Goal: Task Accomplishment & Management: Complete application form

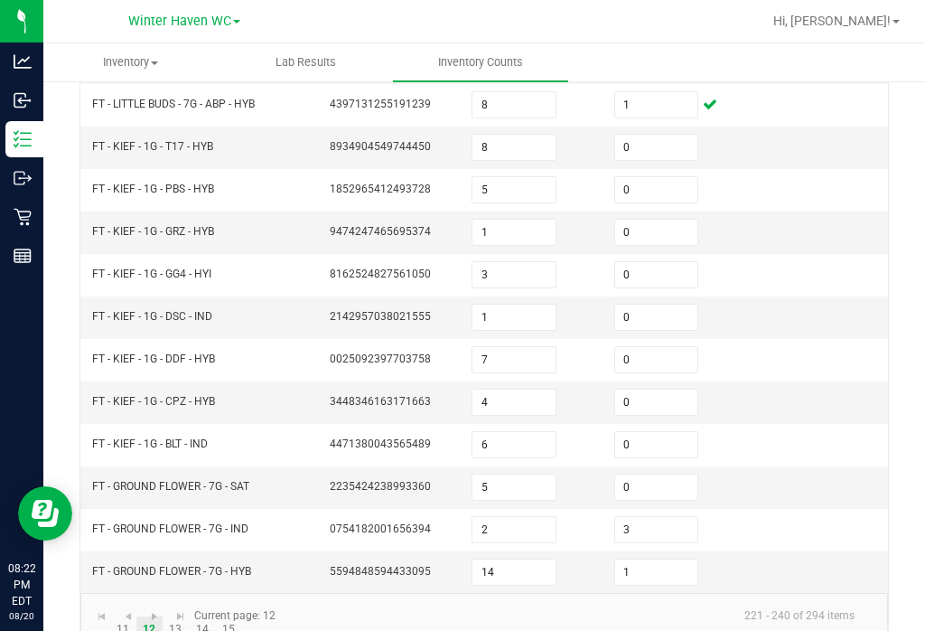
scroll to position [547, 0]
type input "1"
click at [177, 617] on link "13" at bounding box center [176, 630] width 26 height 27
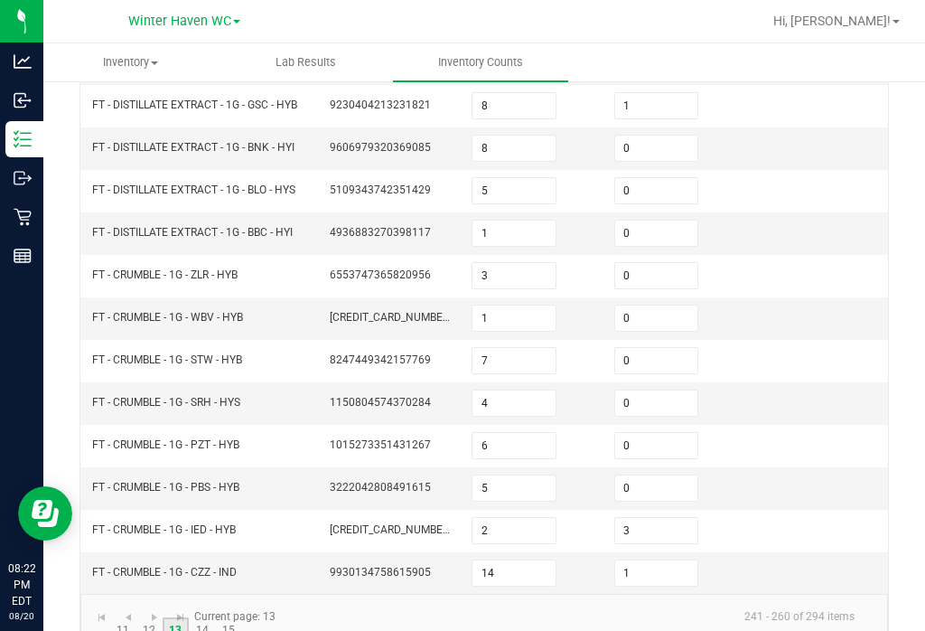
type input "9"
type input "5"
type input "11"
type input "0"
type input "2"
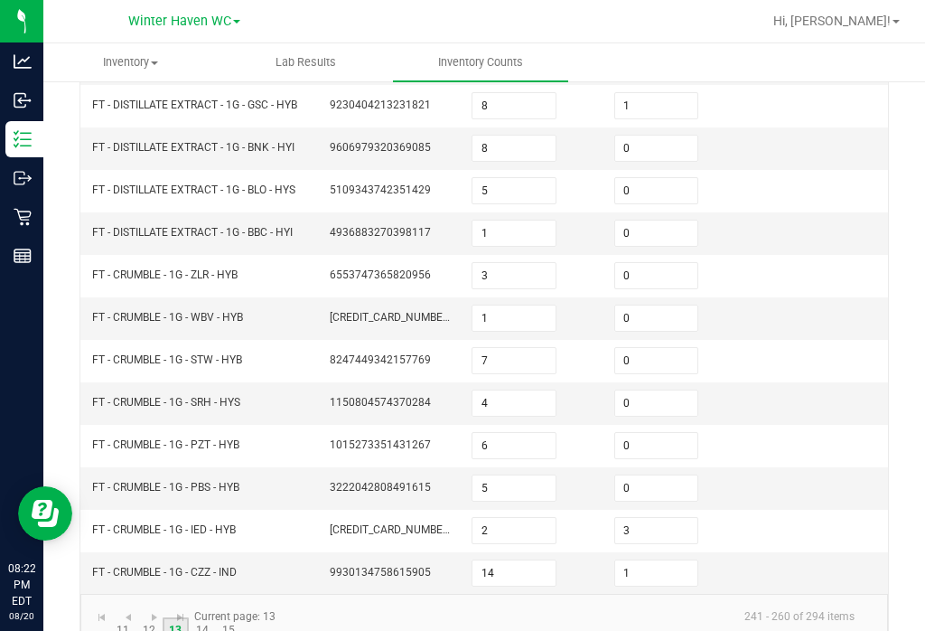
type input "10"
type input "6"
type input "1"
type input "0"
type input "5"
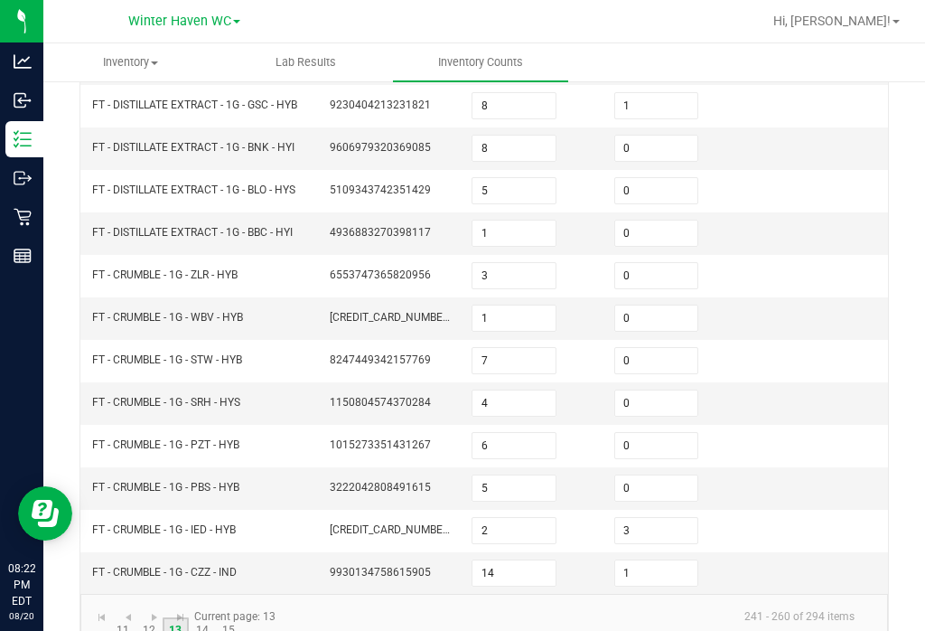
type input "3"
type input "1"
type input "4"
type input "1"
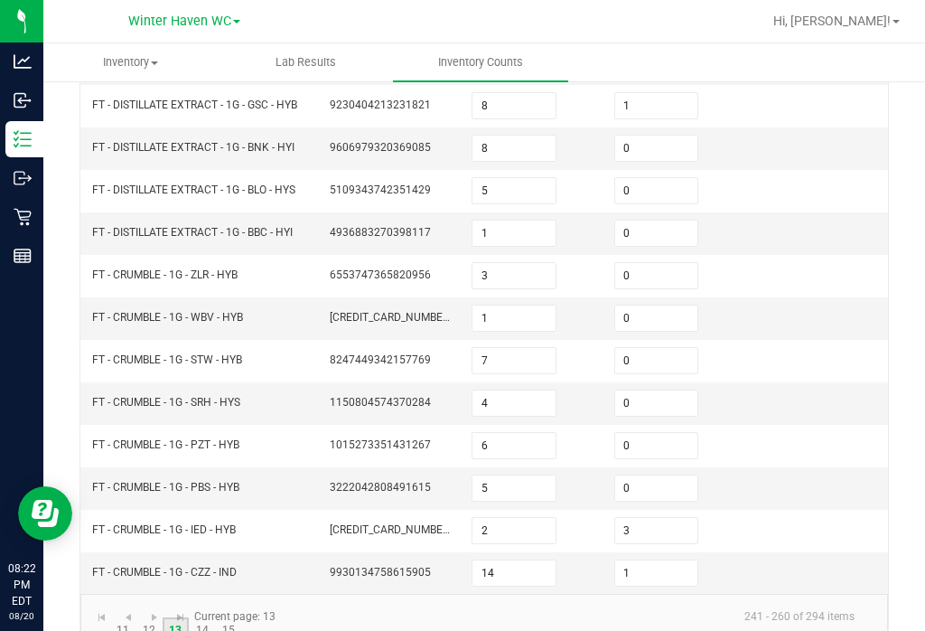
type input "7"
type input "4"
type input "0"
type input "1"
type input "0"
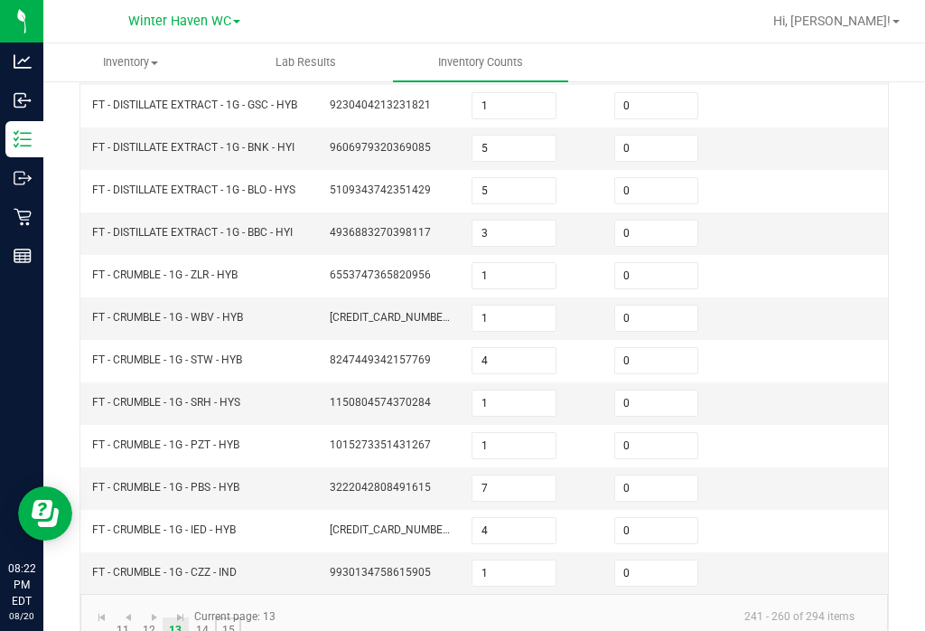
click at [230, 617] on link "15" at bounding box center [228, 630] width 26 height 27
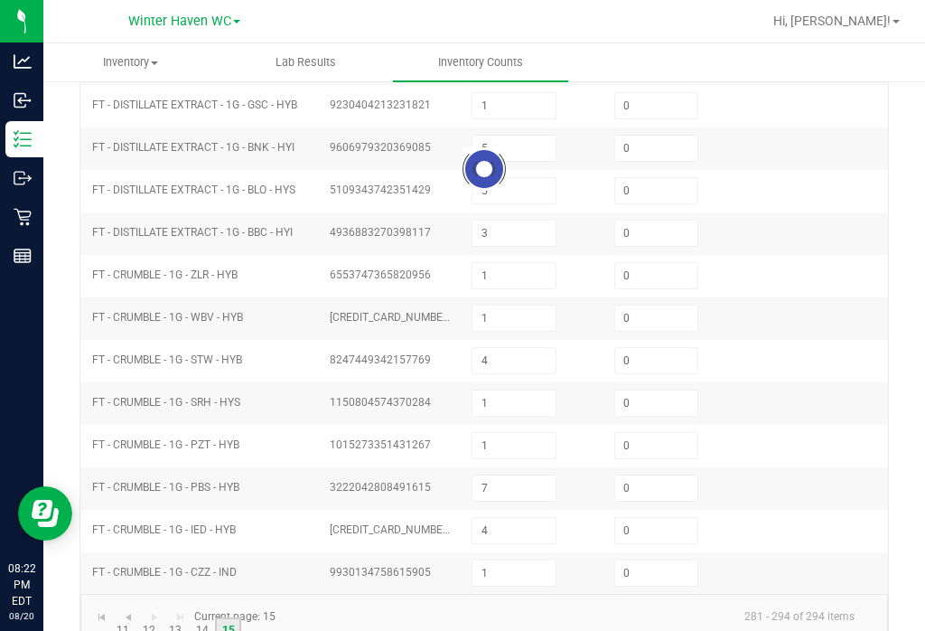
type input "16"
type input "0"
type input "15"
type input "0"
type input "3"
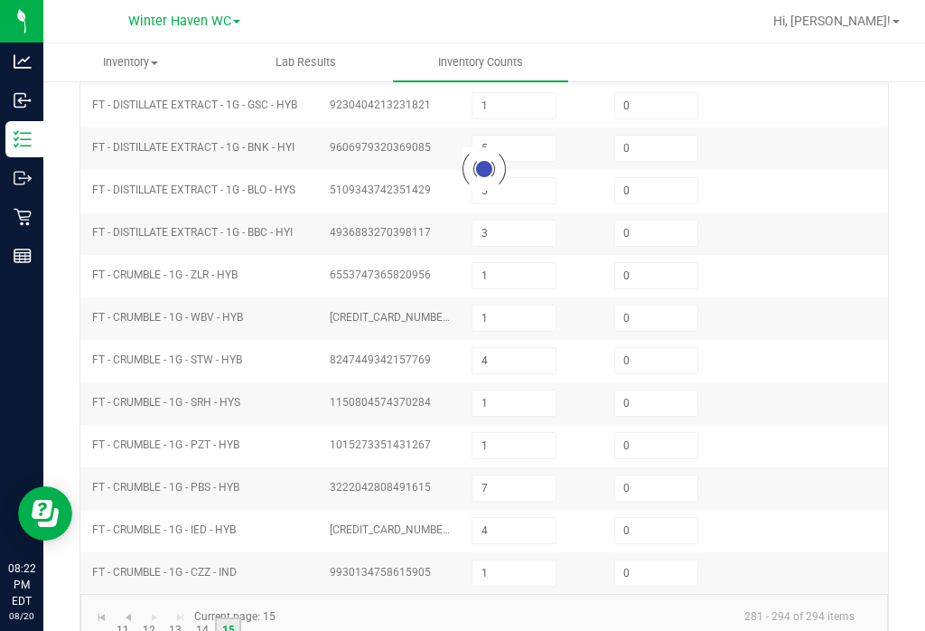
type input "19"
type input "12"
type input "18"
type input "0"
type input "4"
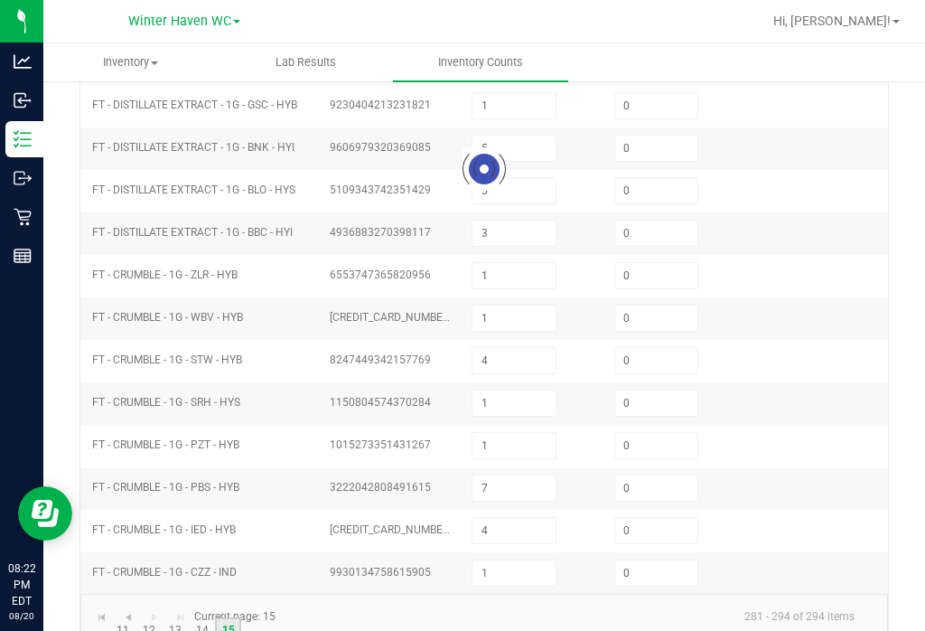
type input "12"
type input "3"
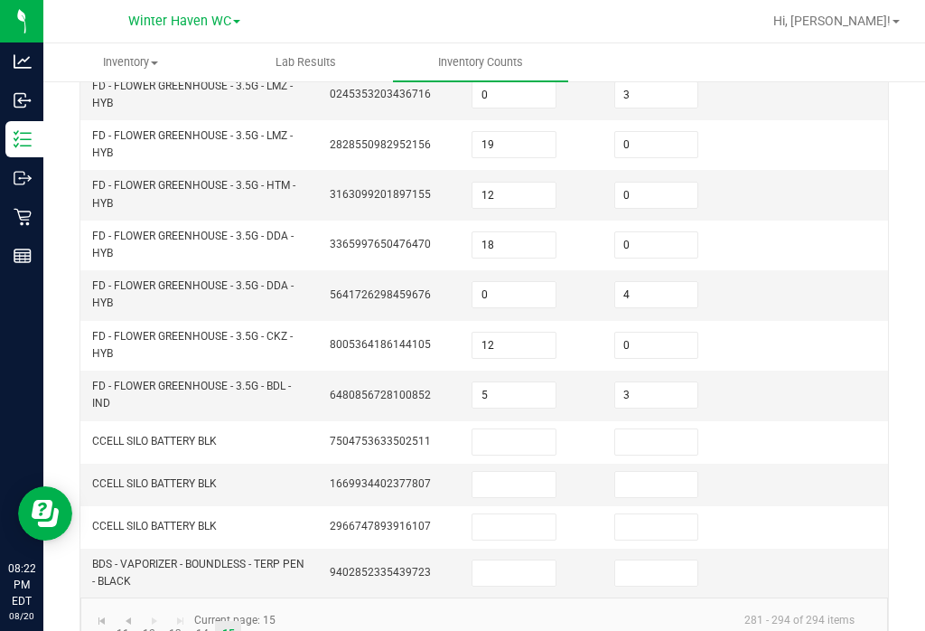
click at [519, 333] on input "12" at bounding box center [514, 345] width 83 height 25
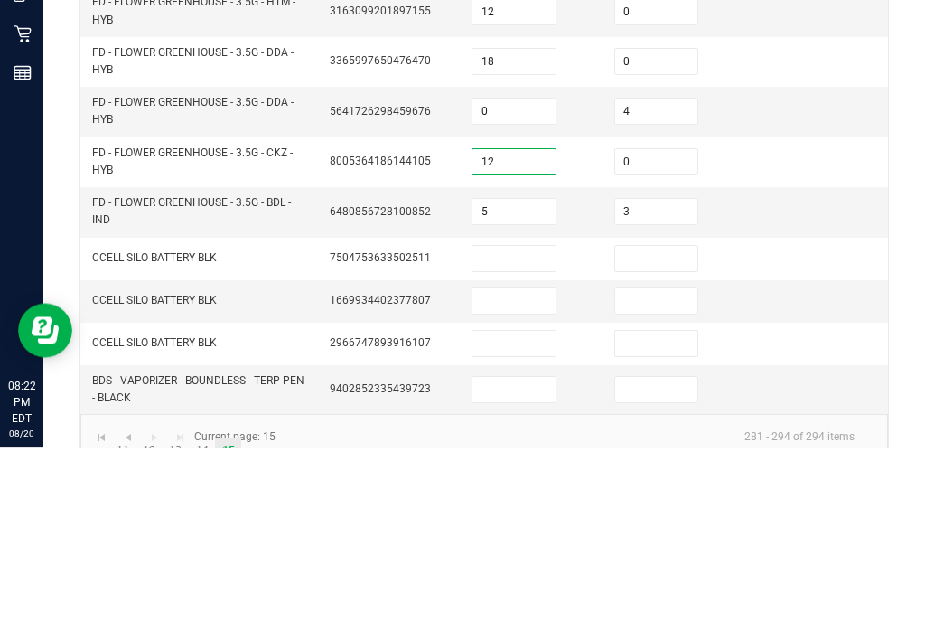
click at [526, 382] on input "5" at bounding box center [514, 394] width 83 height 25
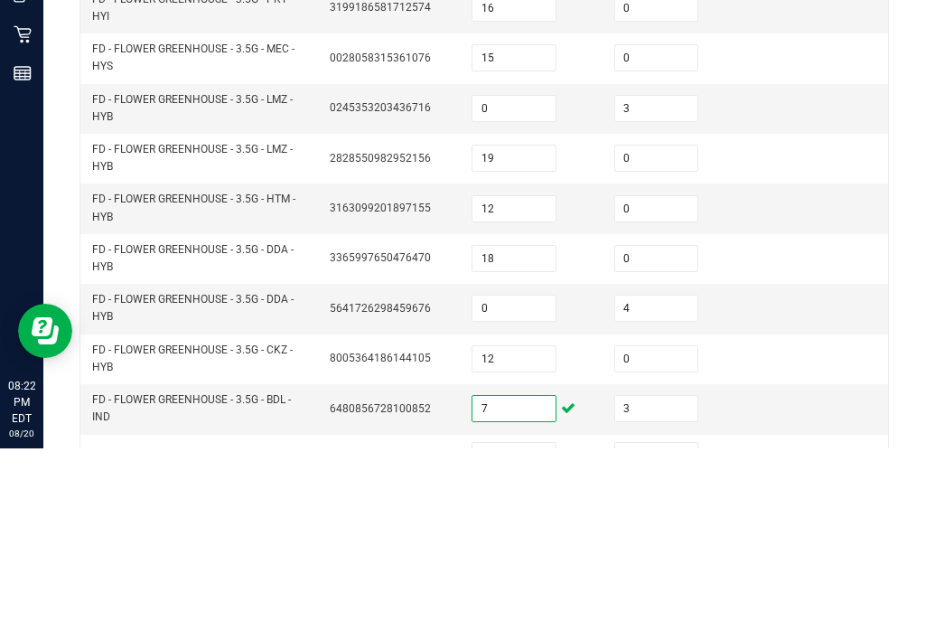
scroll to position [172, 0]
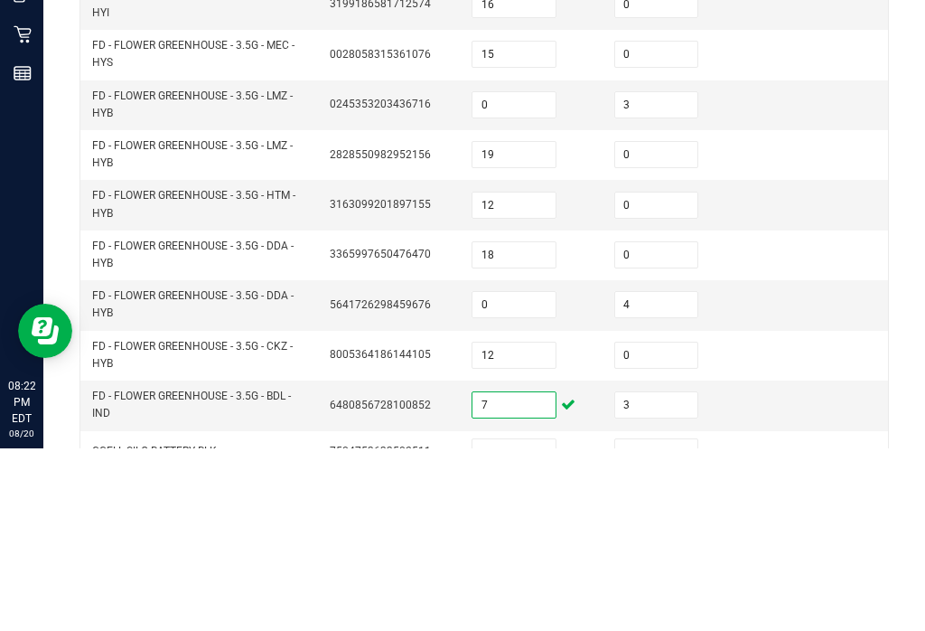
type input "7"
click at [671, 275] on input "3" at bounding box center [656, 287] width 83 height 25
click at [504, 275] on input "0" at bounding box center [514, 287] width 83 height 25
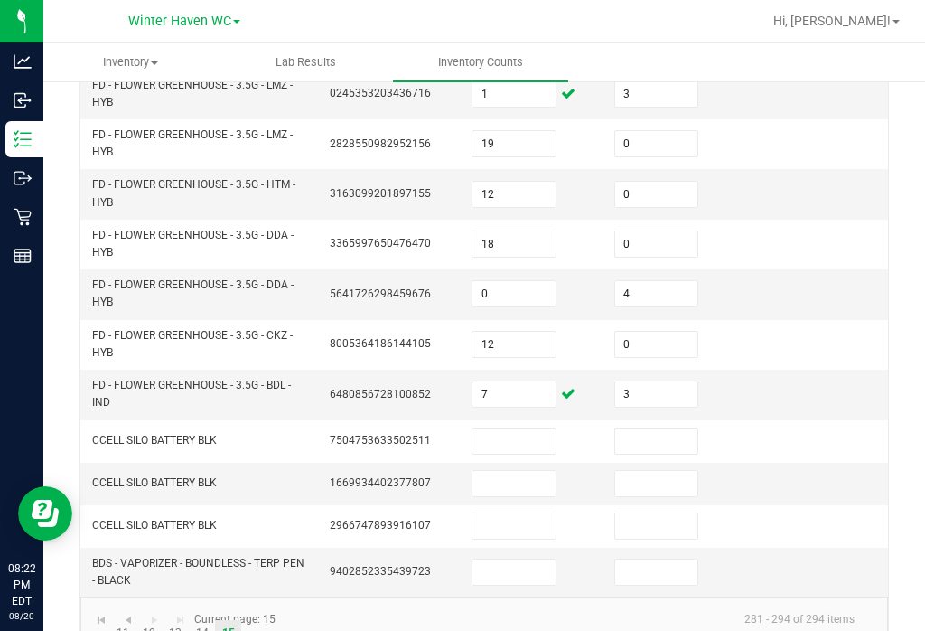
scroll to position [364, 0]
type input "1"
click at [181, 621] on link "13" at bounding box center [176, 634] width 26 height 27
type input "9"
type input "5"
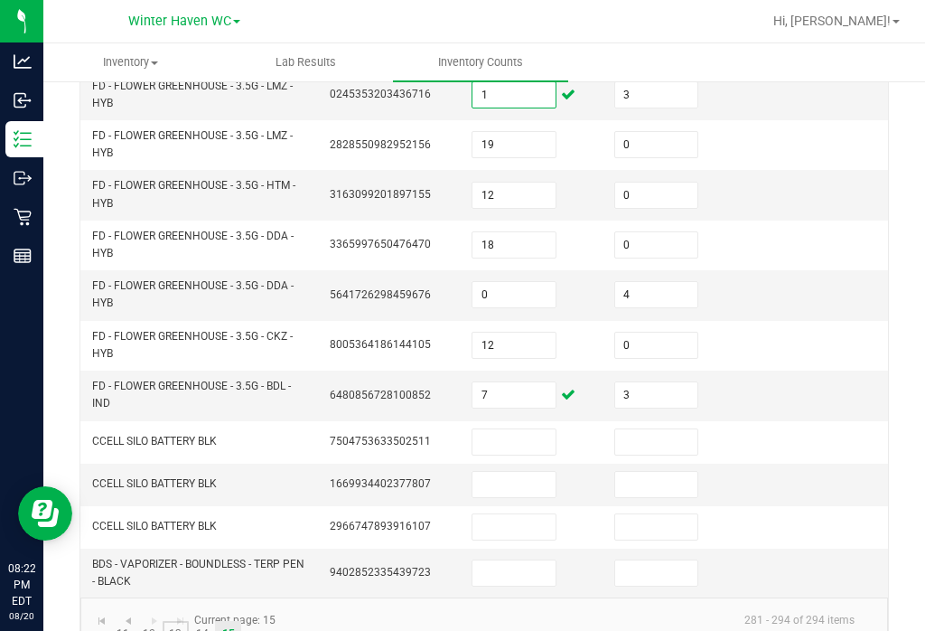
type input "0"
type input "11"
type input "2"
type input "10"
type input "6"
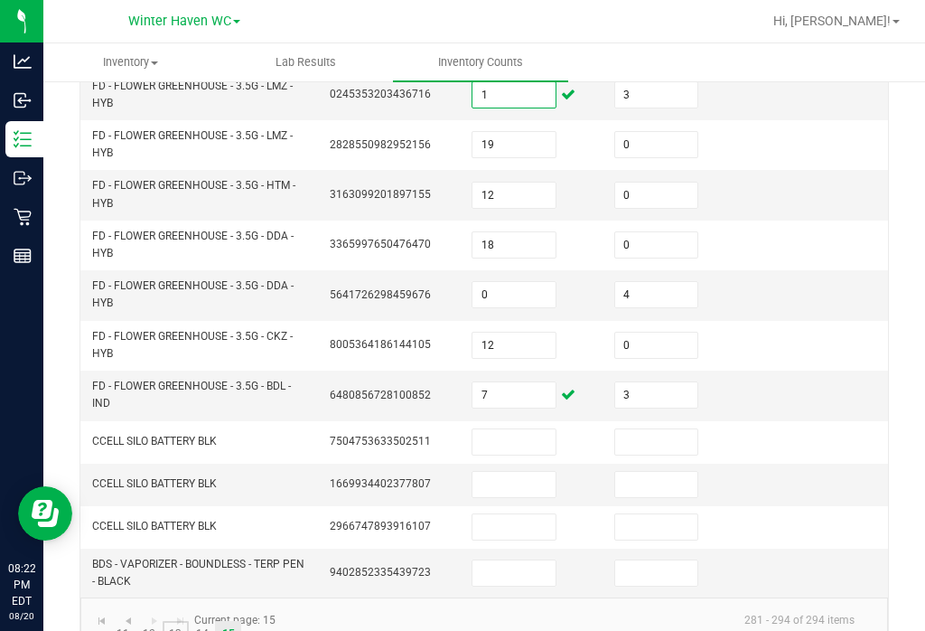
type input "0"
type input "1"
type input "5"
type input "0"
type input "5"
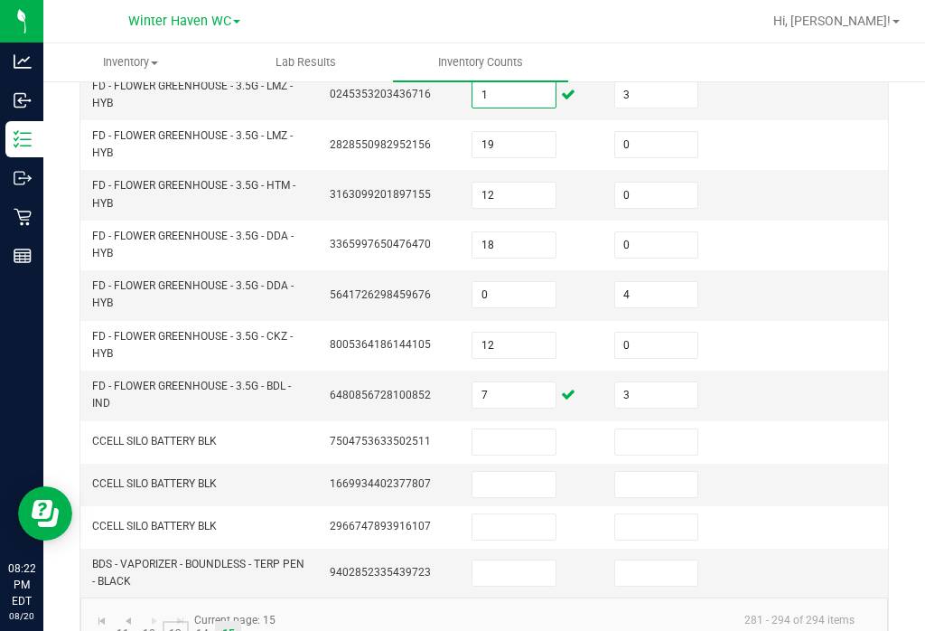
type input "0"
type input "3"
type input "0"
type input "1"
type input "0"
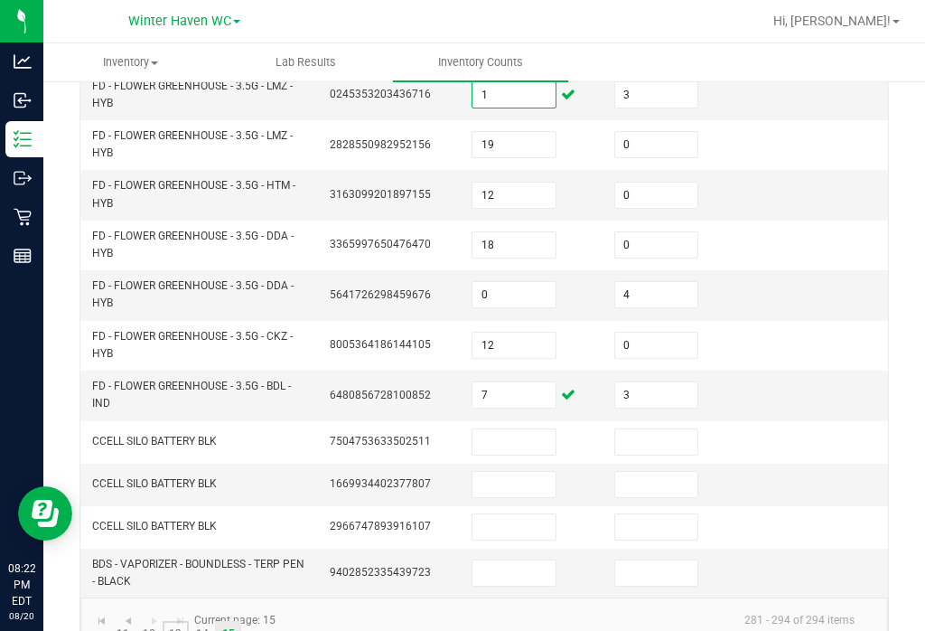
type input "1"
type input "0"
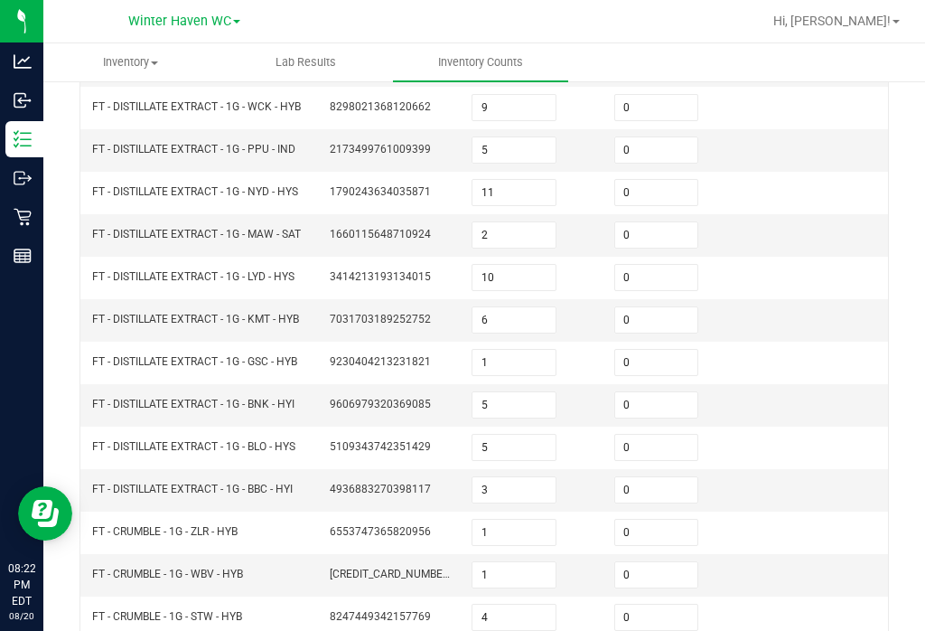
scroll to position [312, 0]
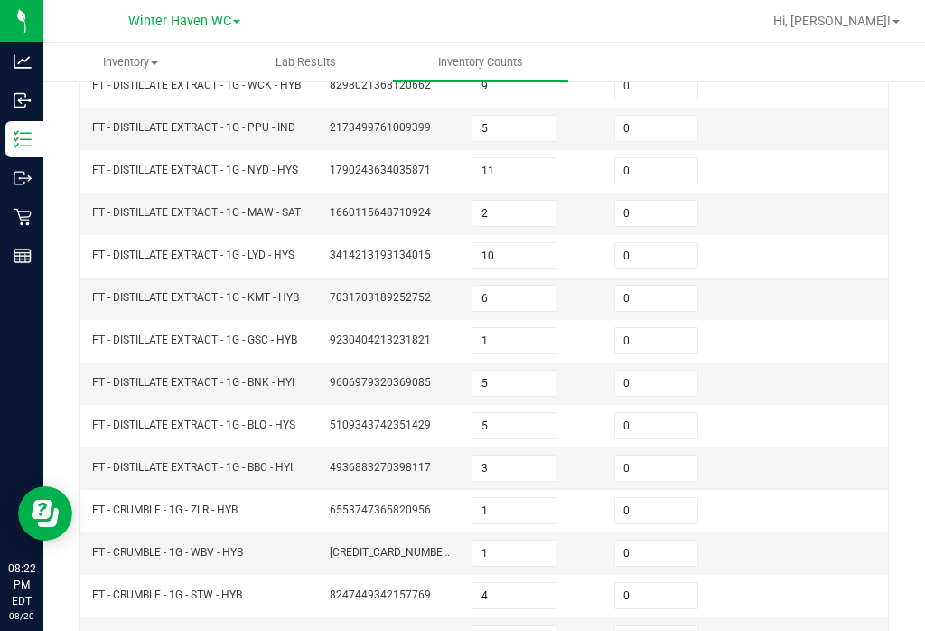
click at [530, 455] on input "3" at bounding box center [514, 467] width 83 height 25
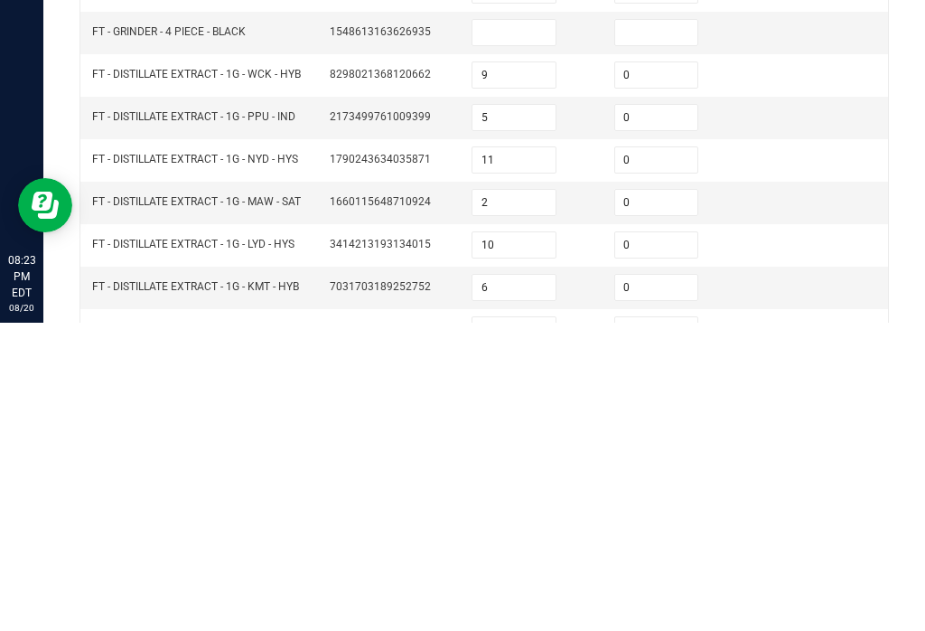
scroll to position [2, 0]
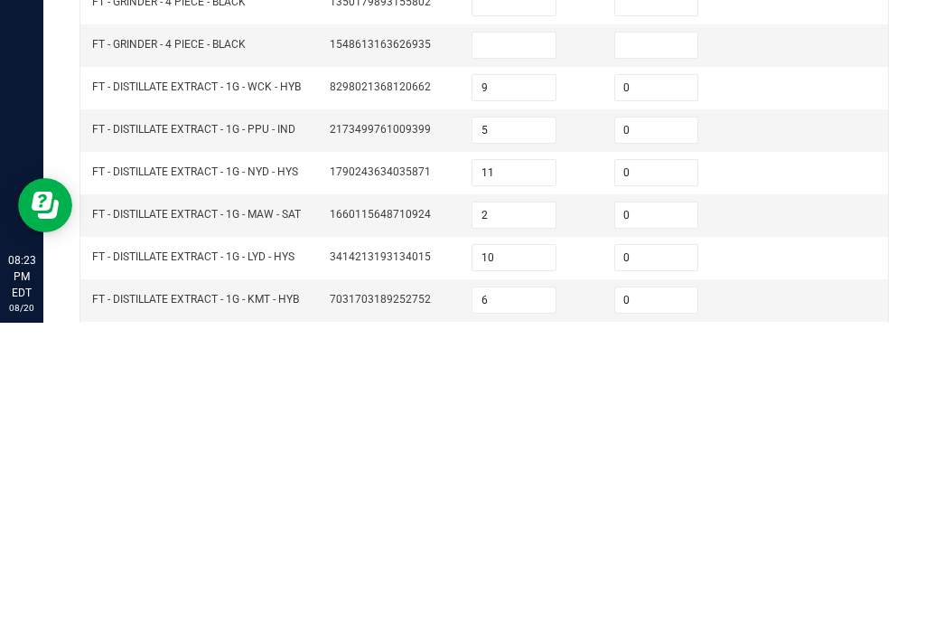
type input "4"
click at [513, 383] on input "9" at bounding box center [514, 395] width 83 height 25
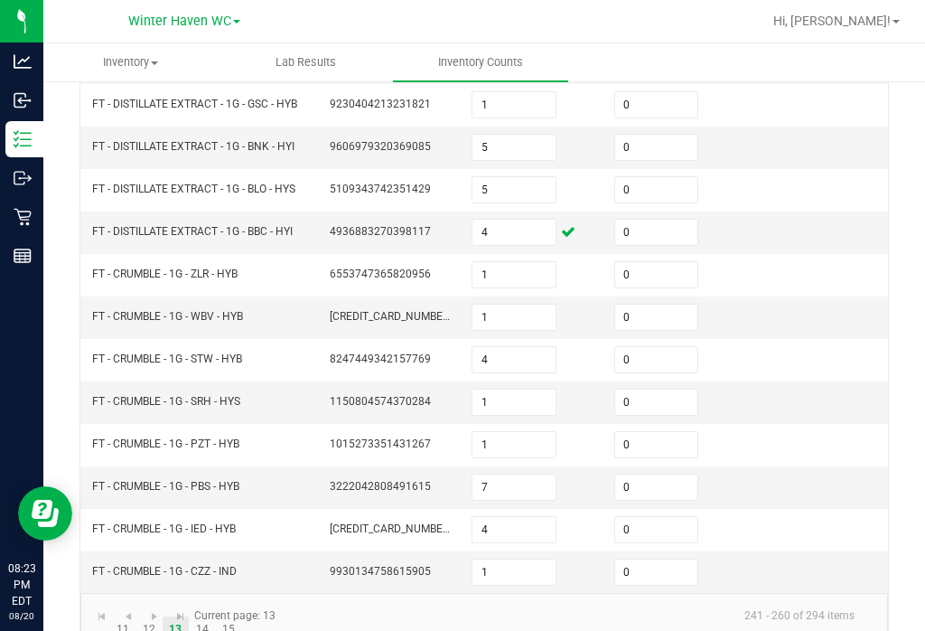
scroll to position [547, 0]
type input "10"
click at [122, 617] on link "11" at bounding box center [123, 630] width 26 height 27
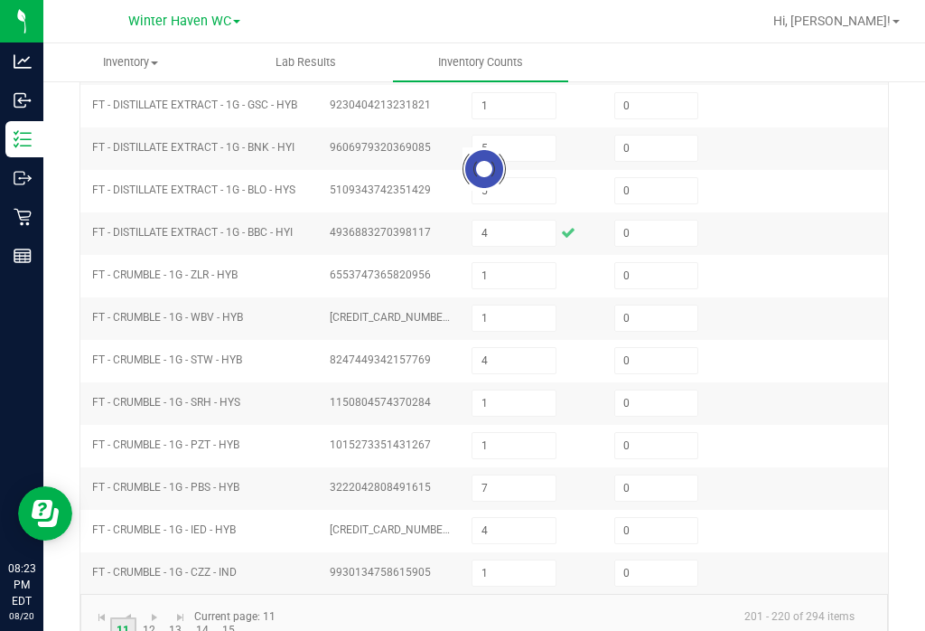
type input "2"
type input "0"
type input "7"
type input "0"
type input "8"
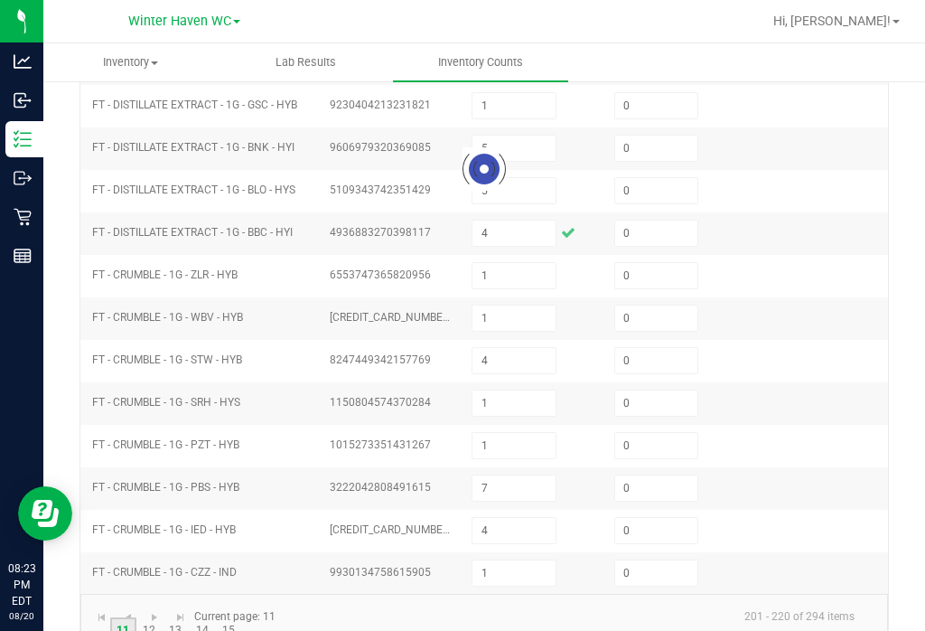
type input "1"
type input "12"
type input "1"
type input "2"
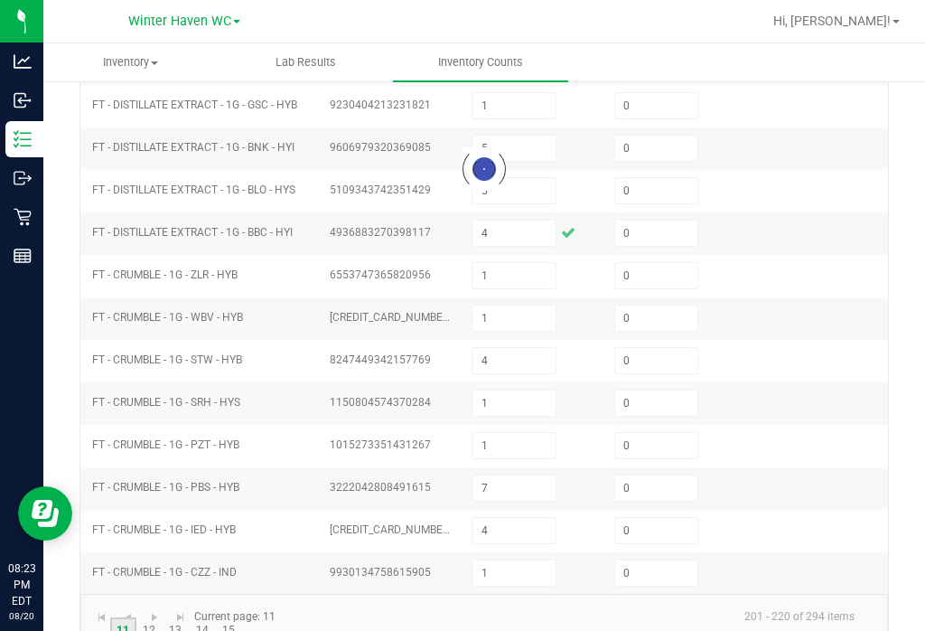
type input "10"
type input "1"
type input "3"
type input "5"
type input "2"
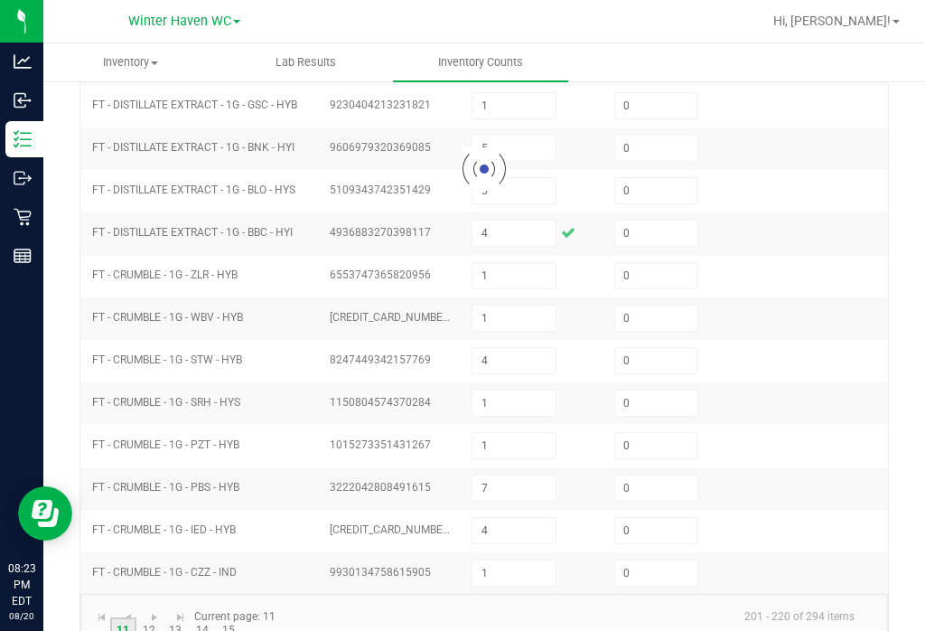
type input "5"
type input "1"
type input "4"
type input "21"
type input "17"
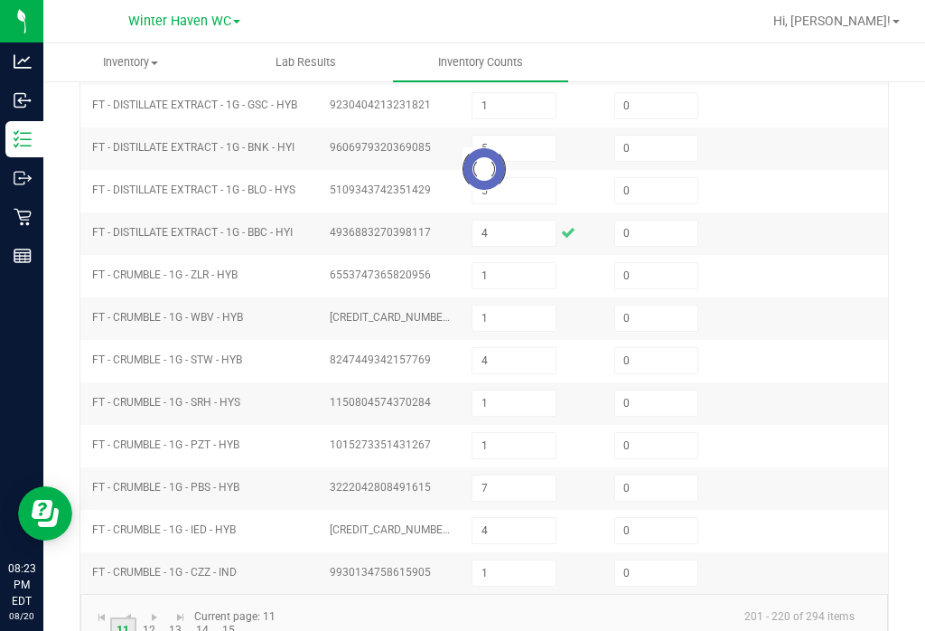
type input "13"
type input "9"
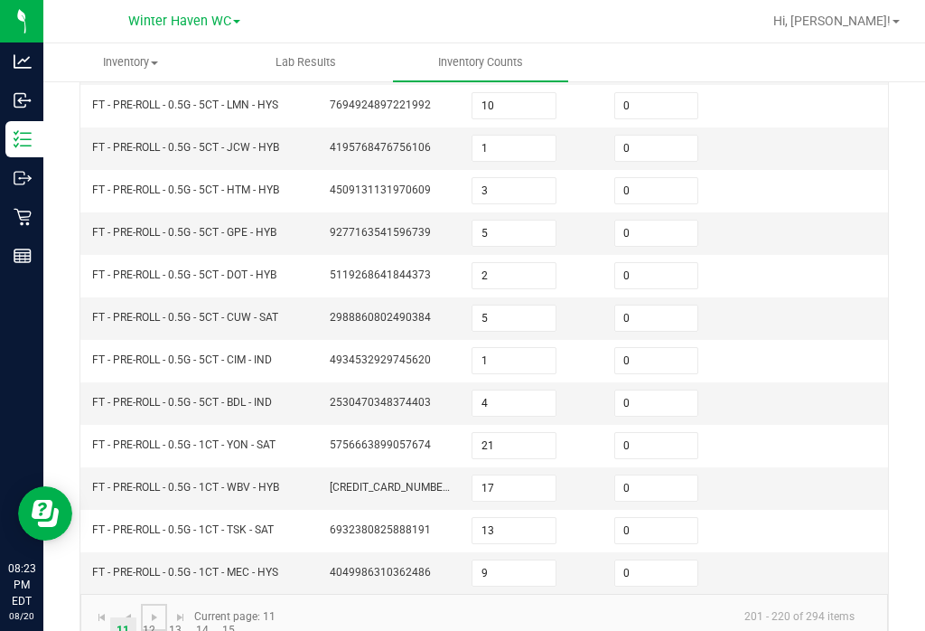
click at [143, 604] on link at bounding box center [154, 617] width 26 height 27
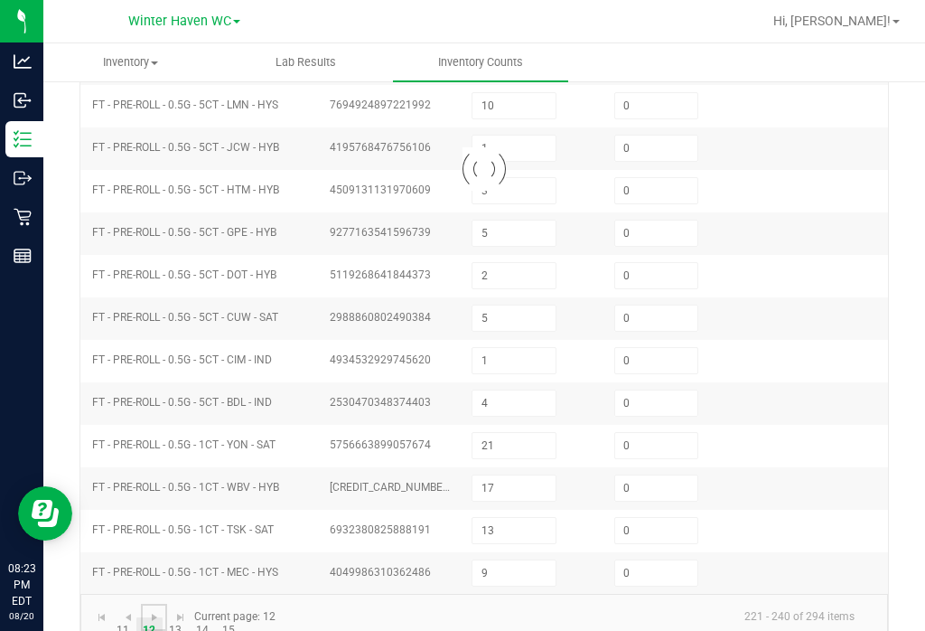
type input "8"
type input "9"
type input "14"
type input "17"
type input "9"
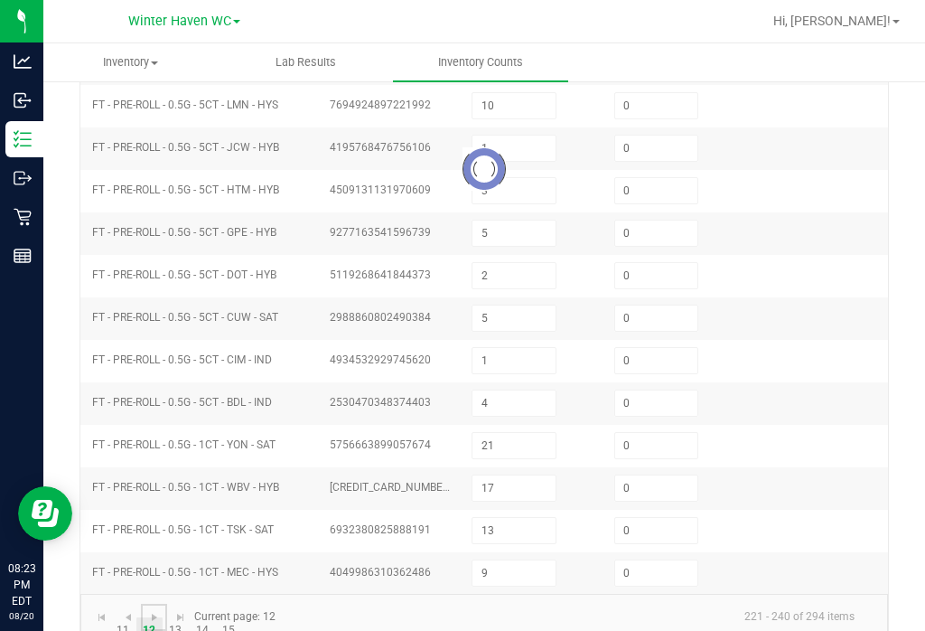
type input "2"
type input "14"
type input "17"
type input "14"
type input "8"
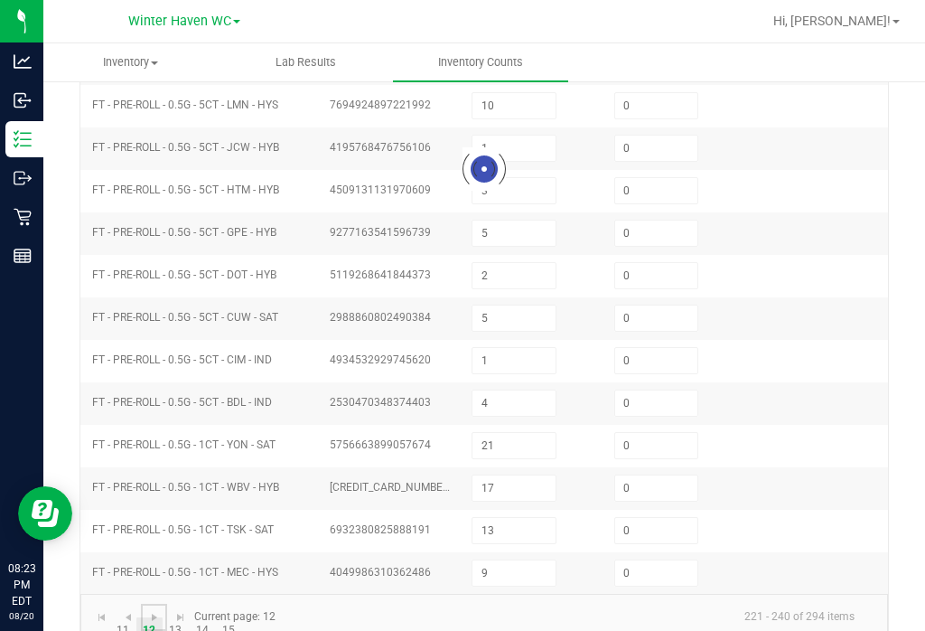
type input "1"
type input "8"
type input "5"
type input "1"
type input "3"
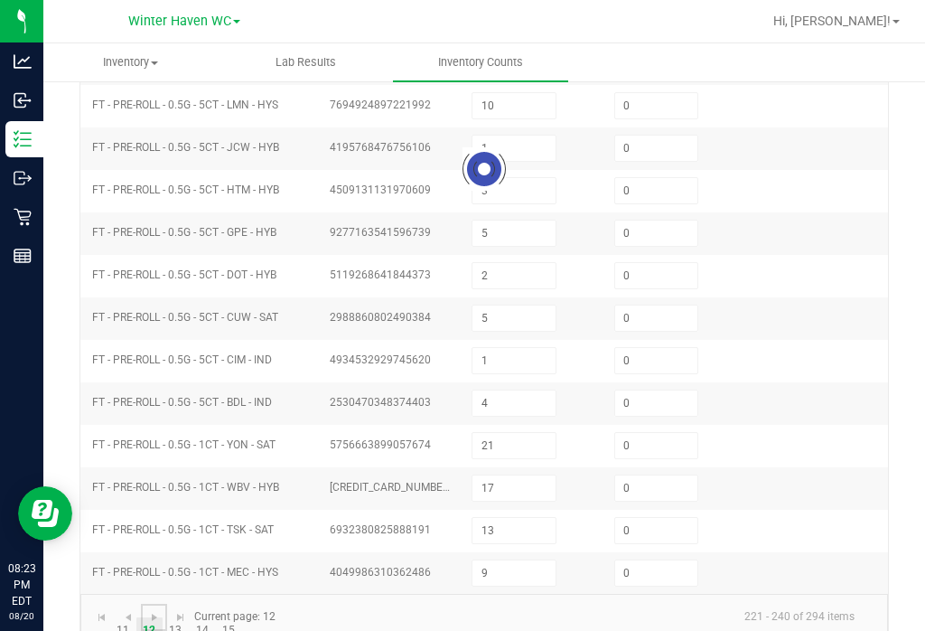
type input "1"
type input "7"
type input "6"
type input "5"
type input "2"
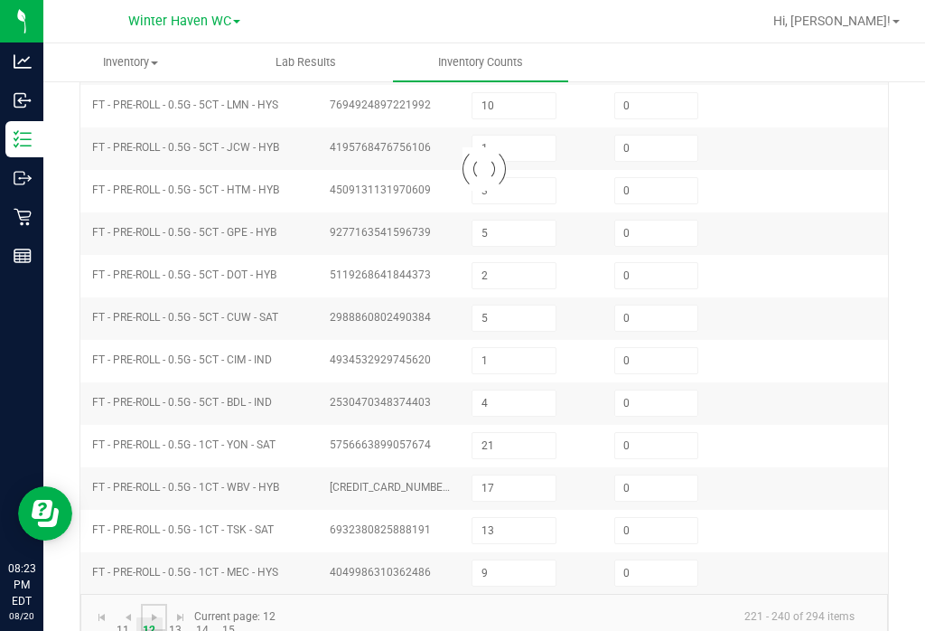
type input "3"
type input "14"
type input "1"
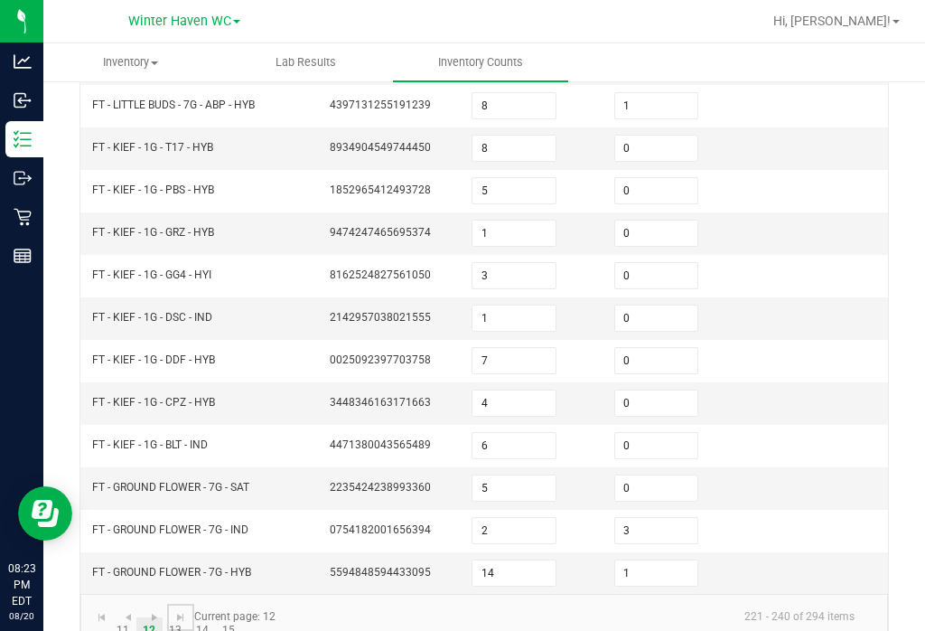
click at [176, 604] on link at bounding box center [180, 617] width 26 height 27
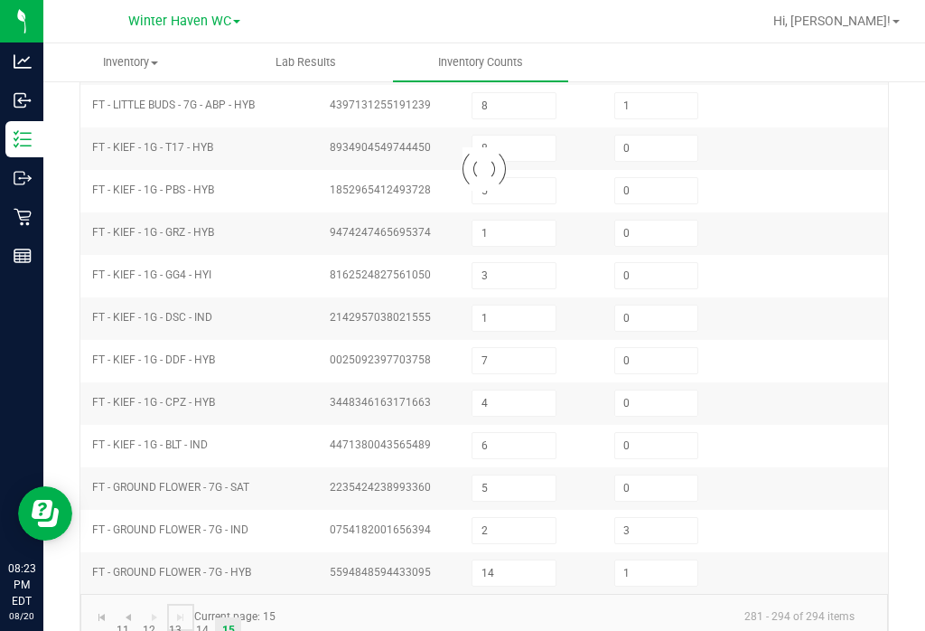
type input "16"
type input "15"
type input "1"
type input "3"
type input "19"
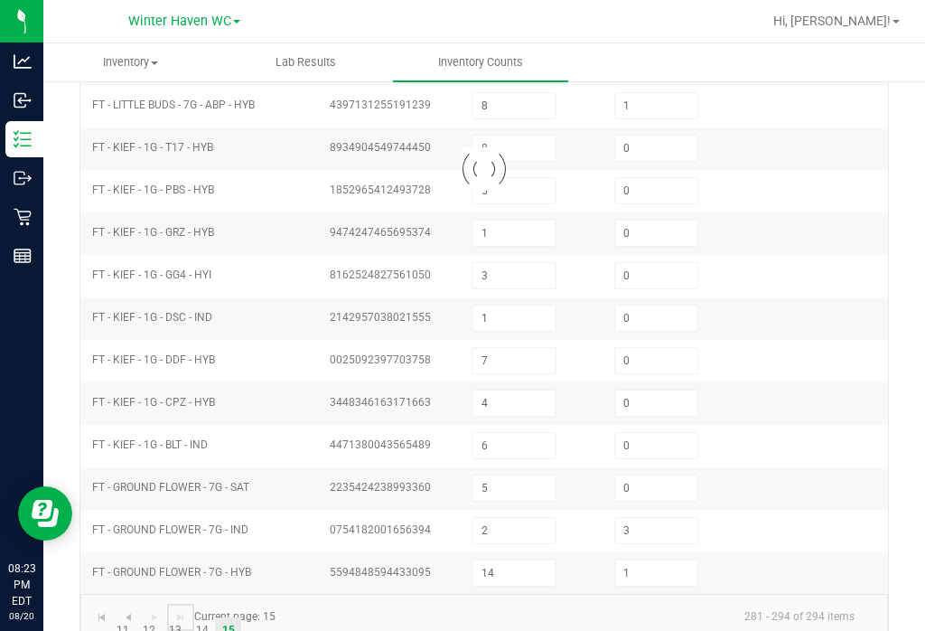
type input "0"
type input "12"
type input "18"
type input "0"
type input "4"
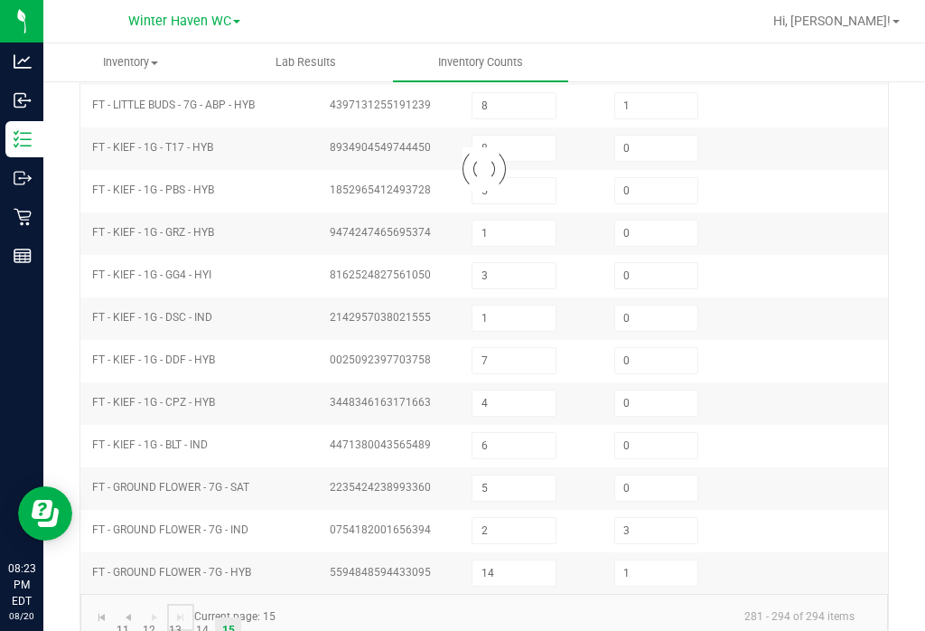
type input "12"
type input "0"
type input "7"
type input "3"
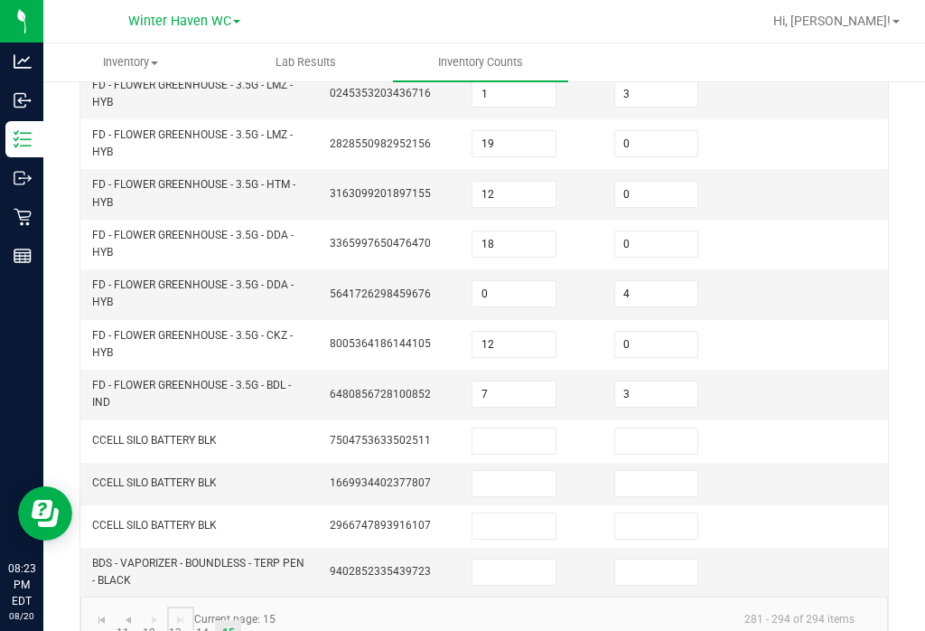
scroll to position [364, 0]
click at [196, 621] on link "14" at bounding box center [202, 634] width 26 height 27
type input "6"
type input "0"
type input "7"
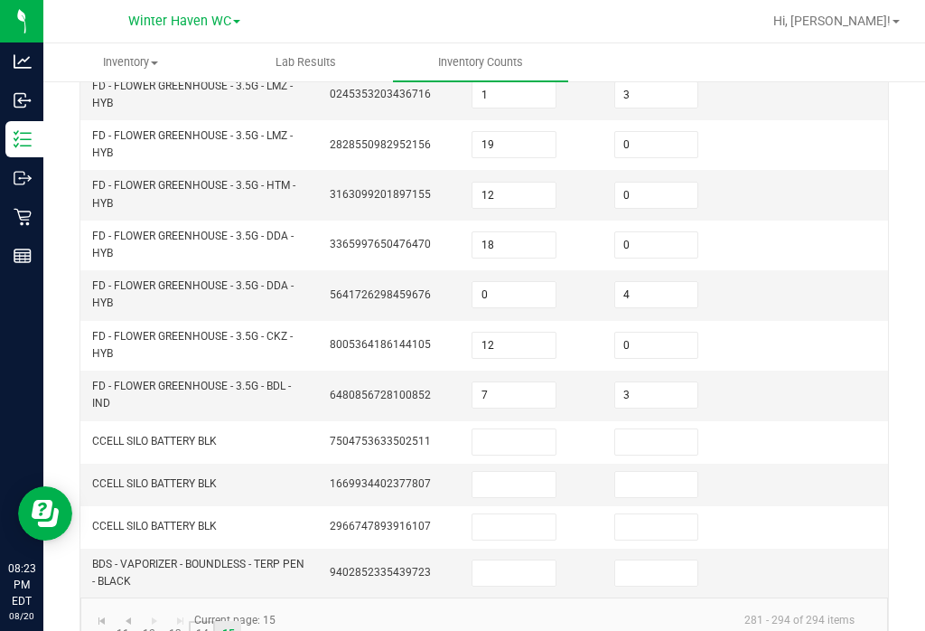
type input "19"
type input "13"
type input "0"
type input "12"
type input "17"
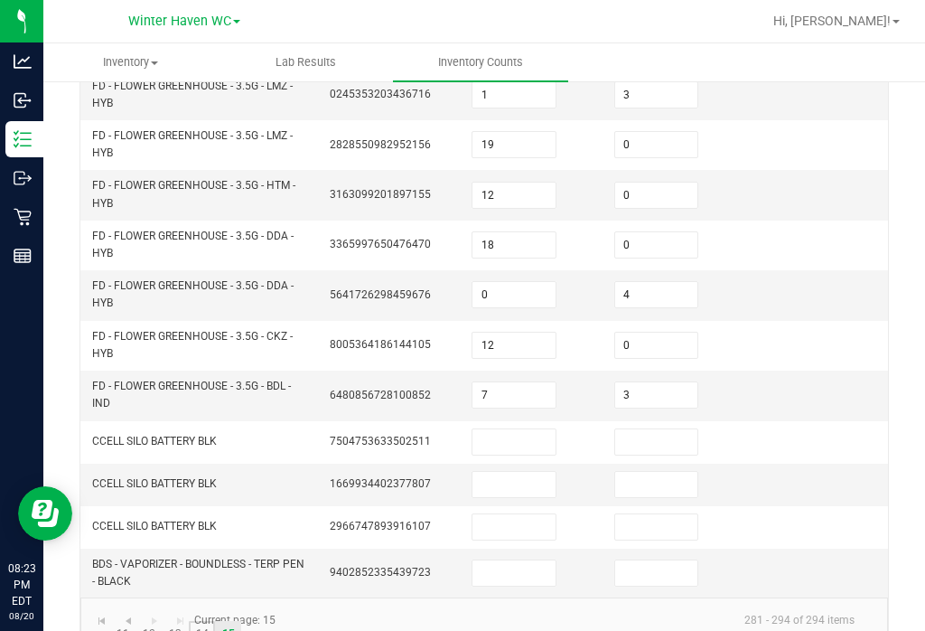
type input "16"
type input "6"
type input "0"
type input "10"
type input "4"
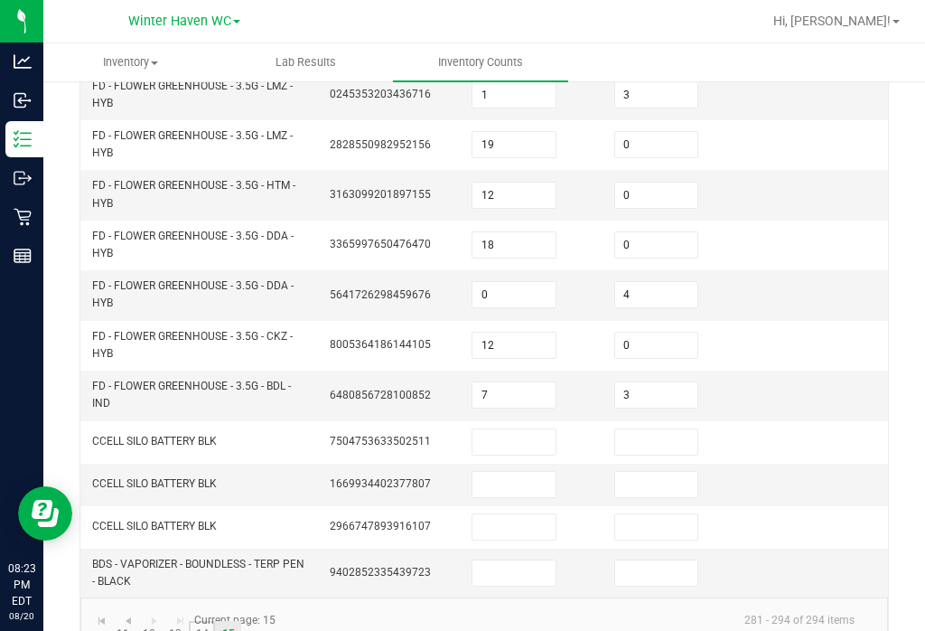
type input "0"
type input "8"
type input "0"
type input "3"
type input "0"
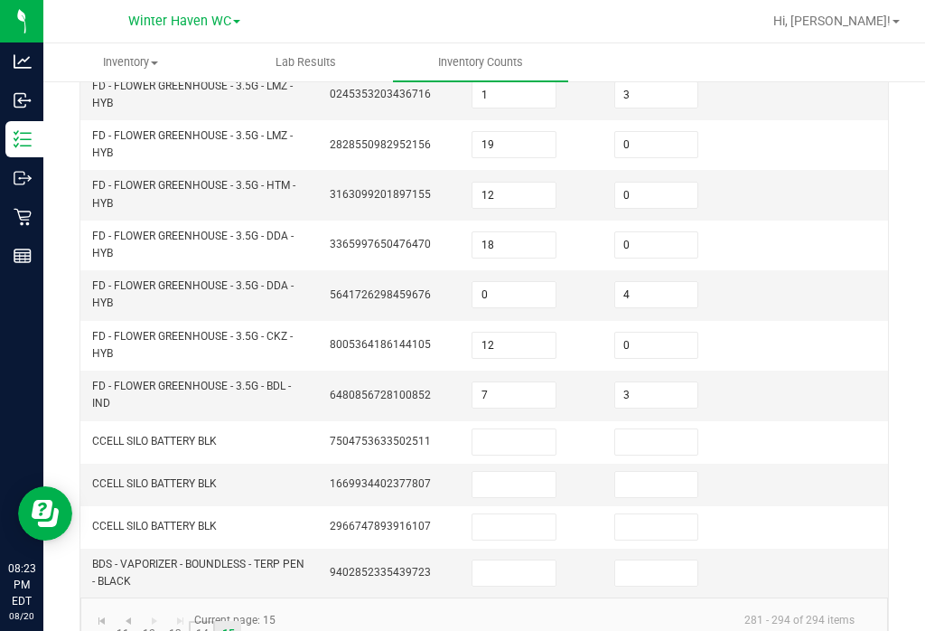
type input "8"
type input "0"
type input "16"
type input "0"
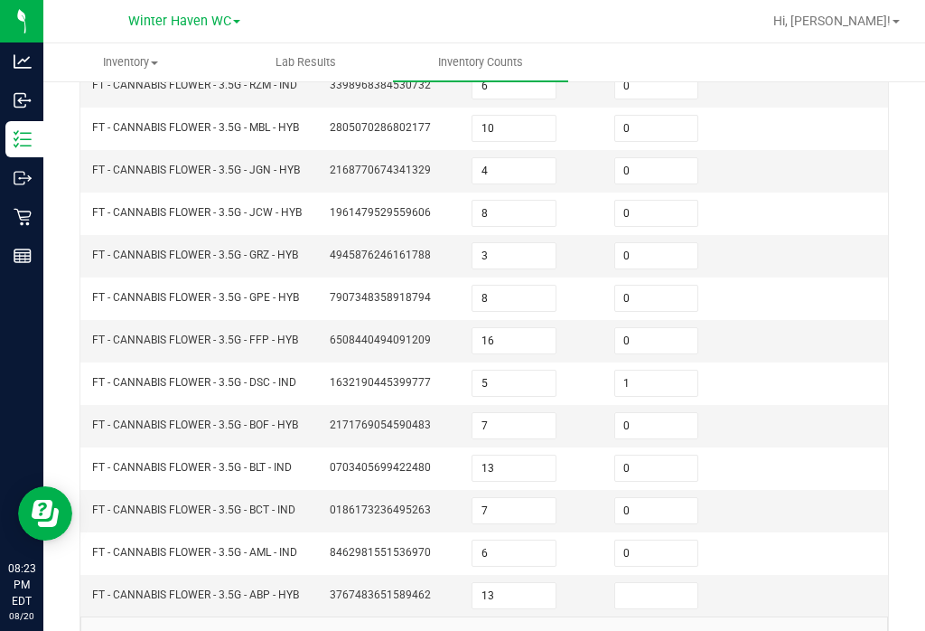
scroll to position [530, 0]
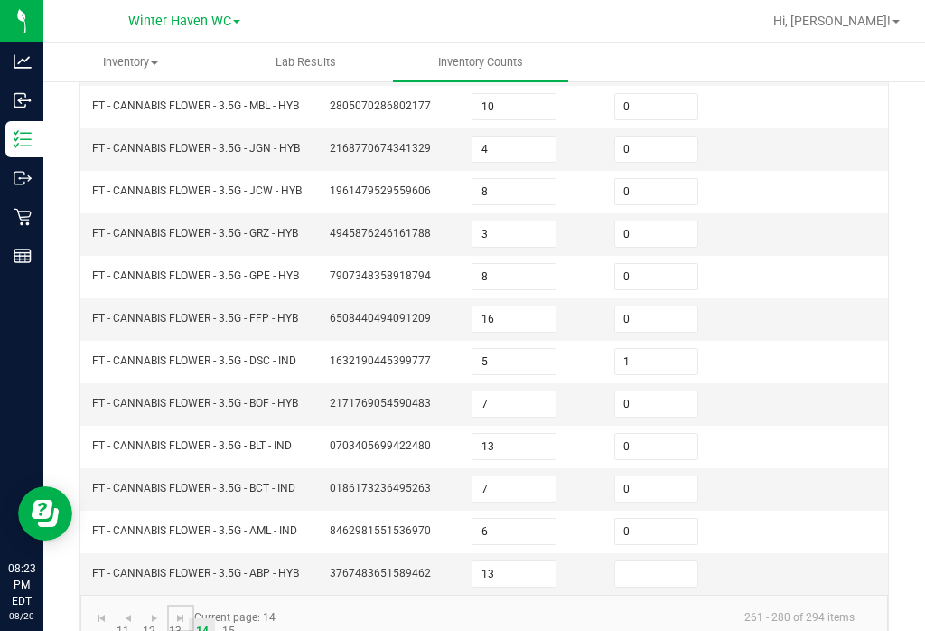
click at [168, 605] on link at bounding box center [180, 618] width 26 height 27
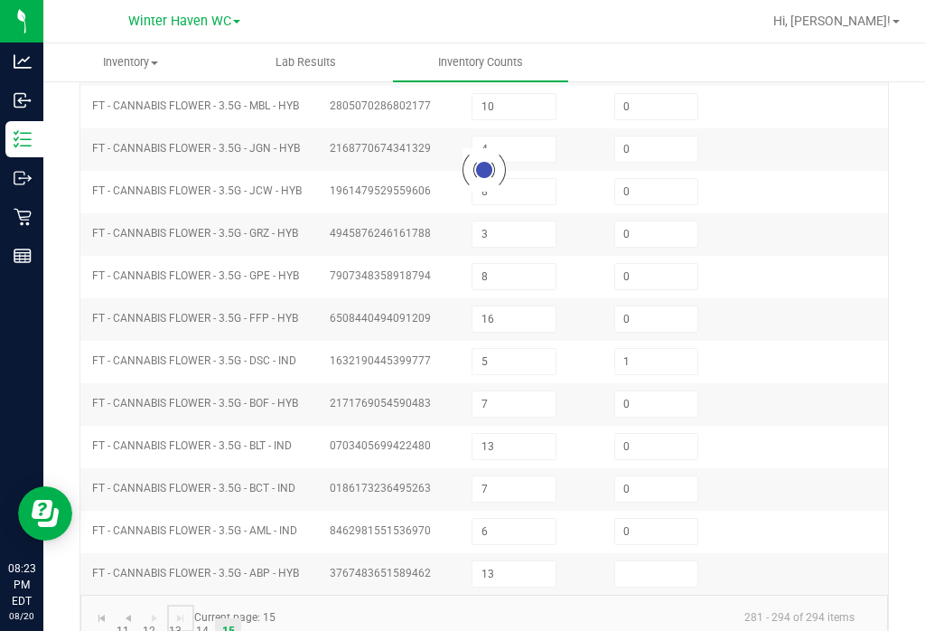
type input "16"
type input "15"
type input "1"
type input "3"
type input "19"
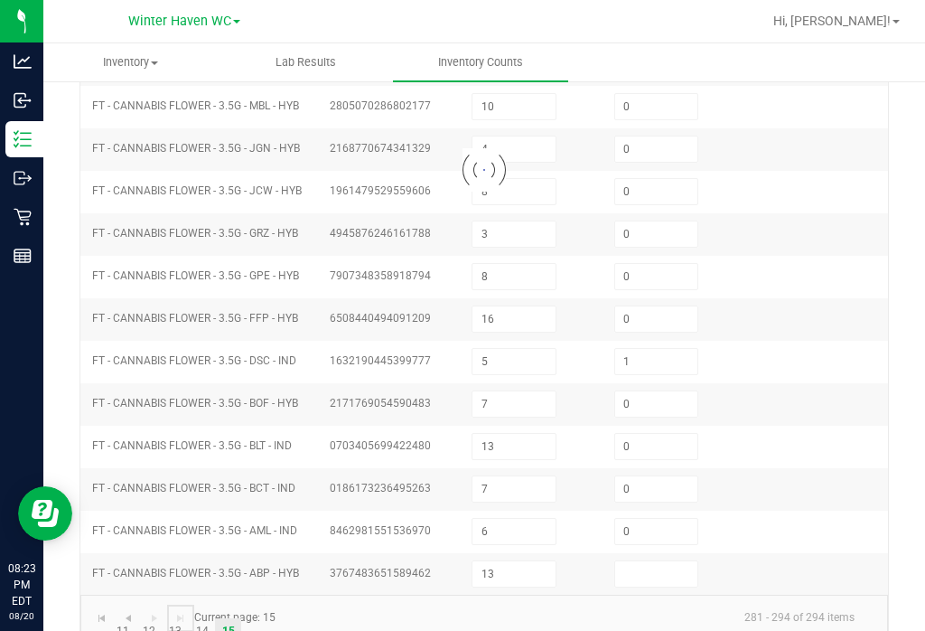
type input "12"
type input "18"
type input "0"
type input "4"
type input "12"
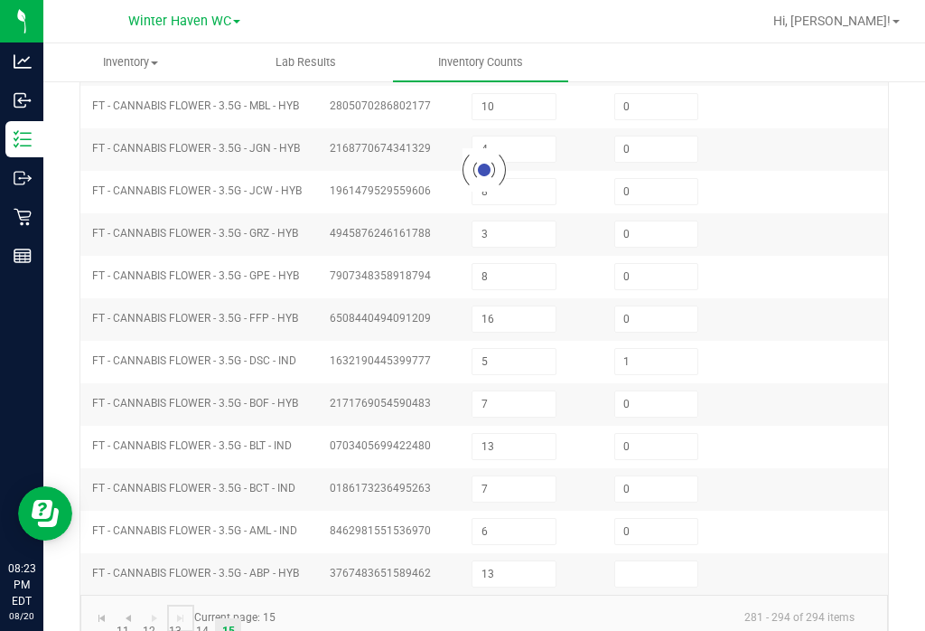
type input "7"
type input "3"
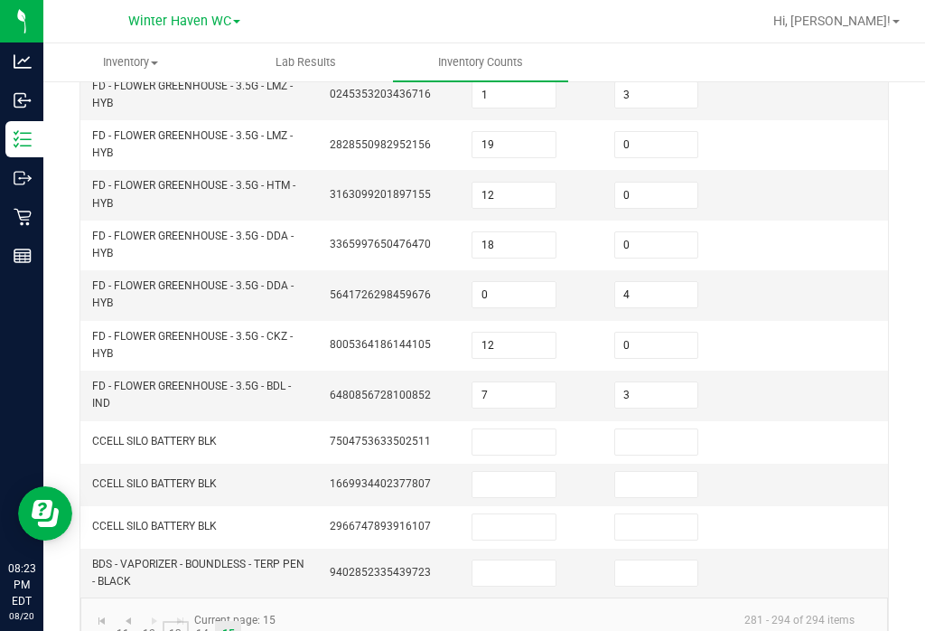
click at [163, 621] on link "13" at bounding box center [176, 634] width 26 height 27
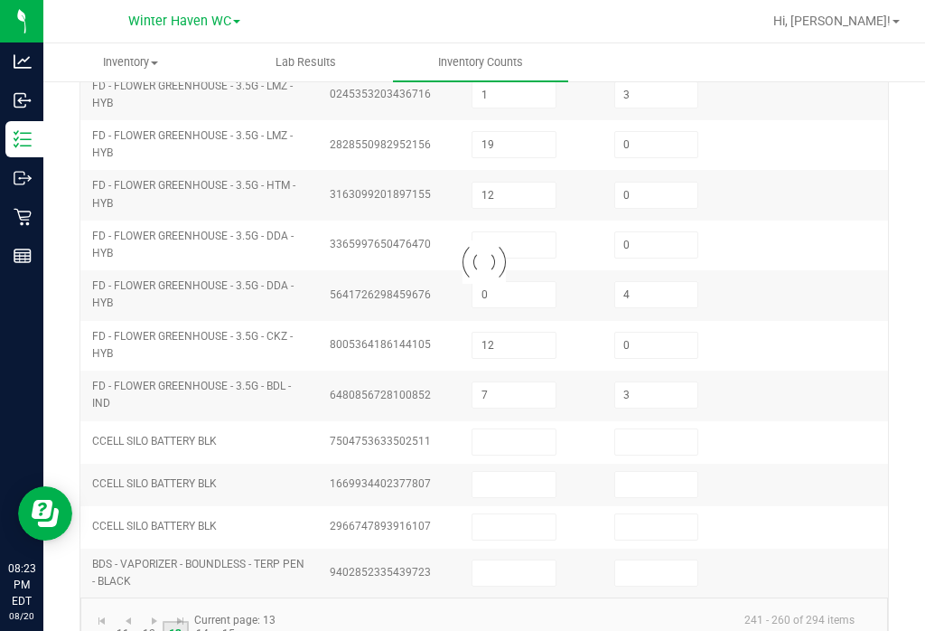
type input "10"
type input "5"
type input "0"
type input "11"
type input "2"
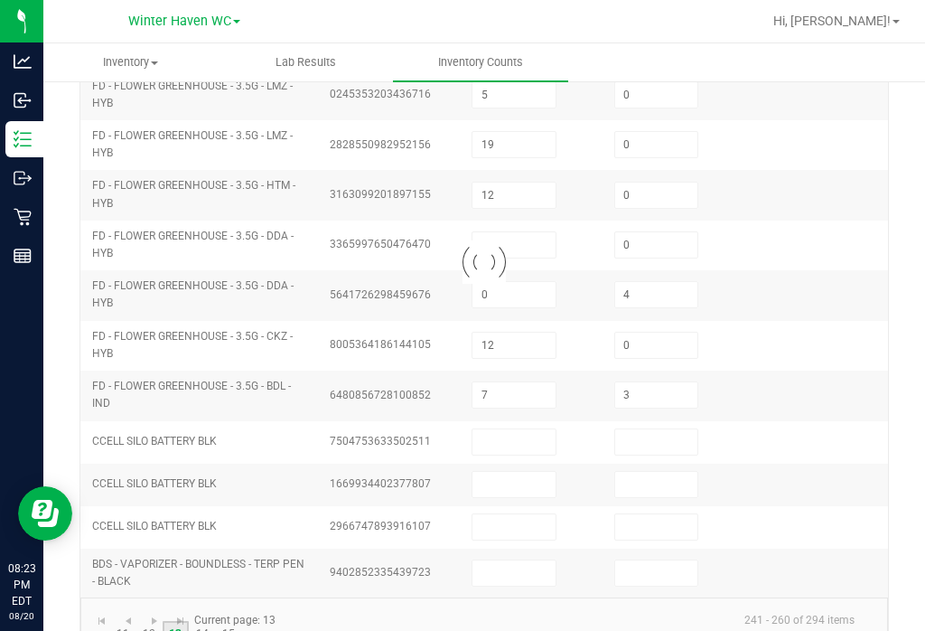
type input "10"
type input "6"
type input "0"
type input "1"
type input "5"
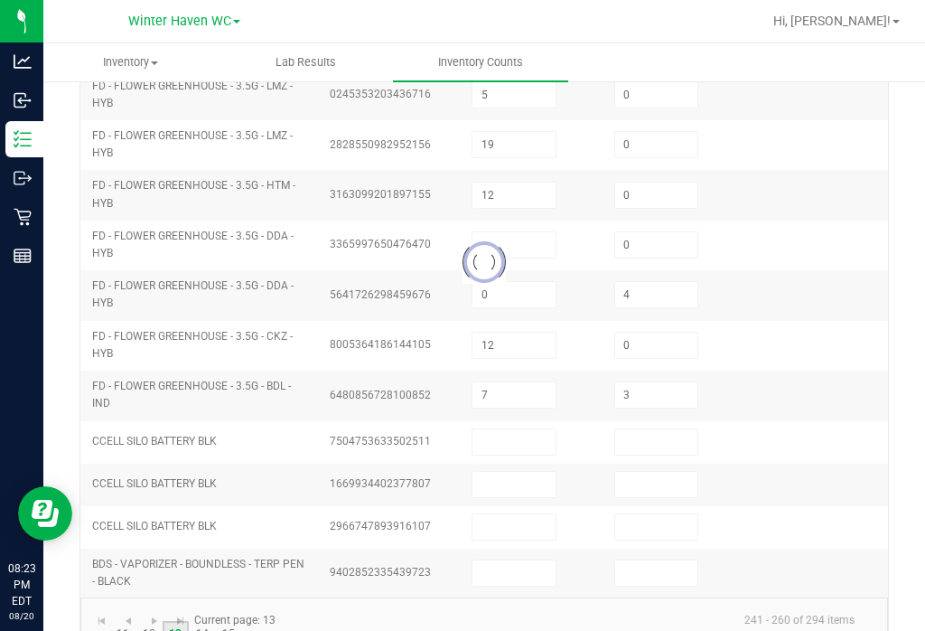
type input "0"
type input "5"
type input "0"
type input "4"
type input "0"
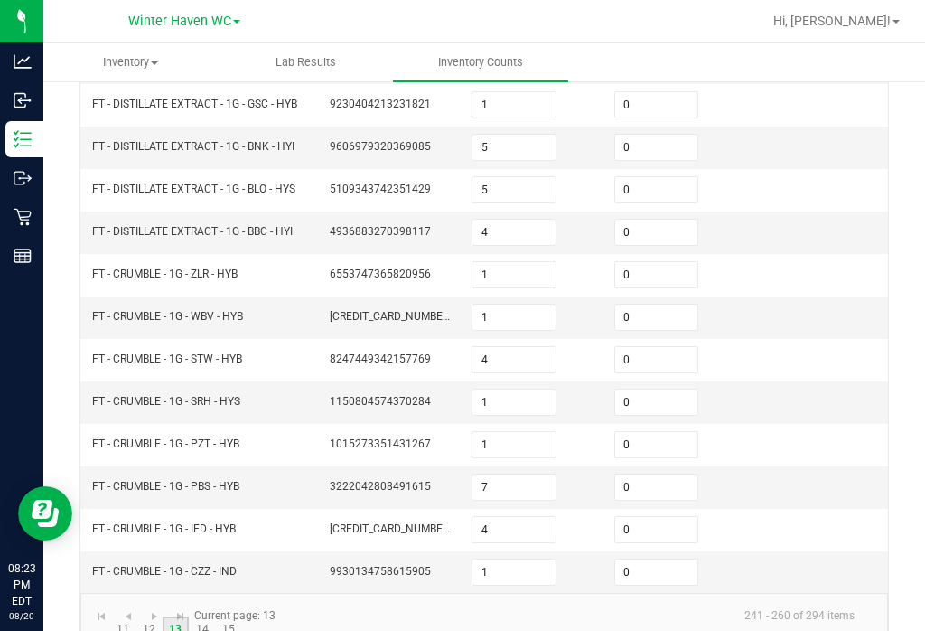
scroll to position [547, 0]
click at [145, 617] on link "12" at bounding box center [149, 630] width 26 height 27
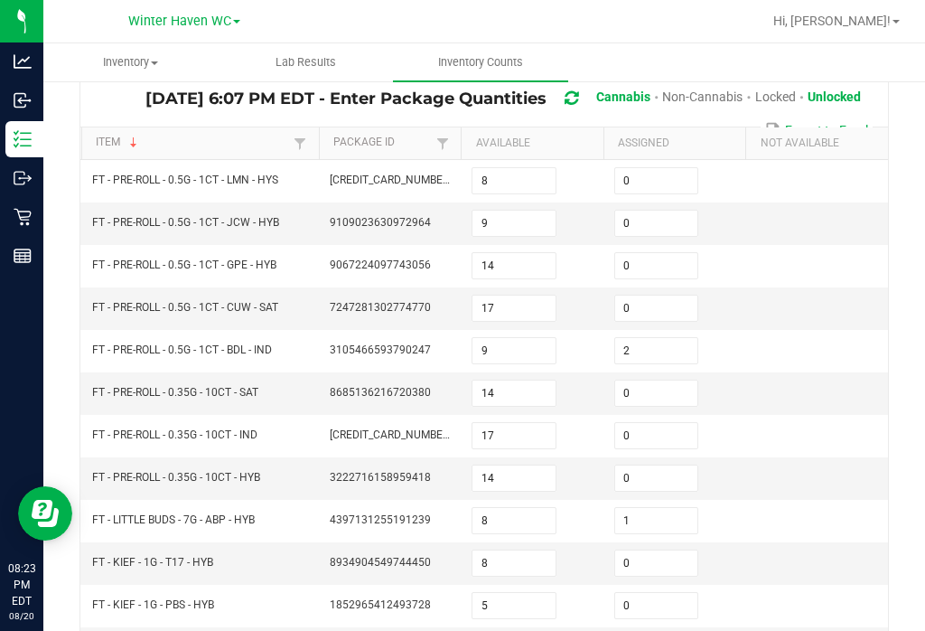
scroll to position [131, 0]
click at [529, 509] on input "8" at bounding box center [514, 521] width 83 height 25
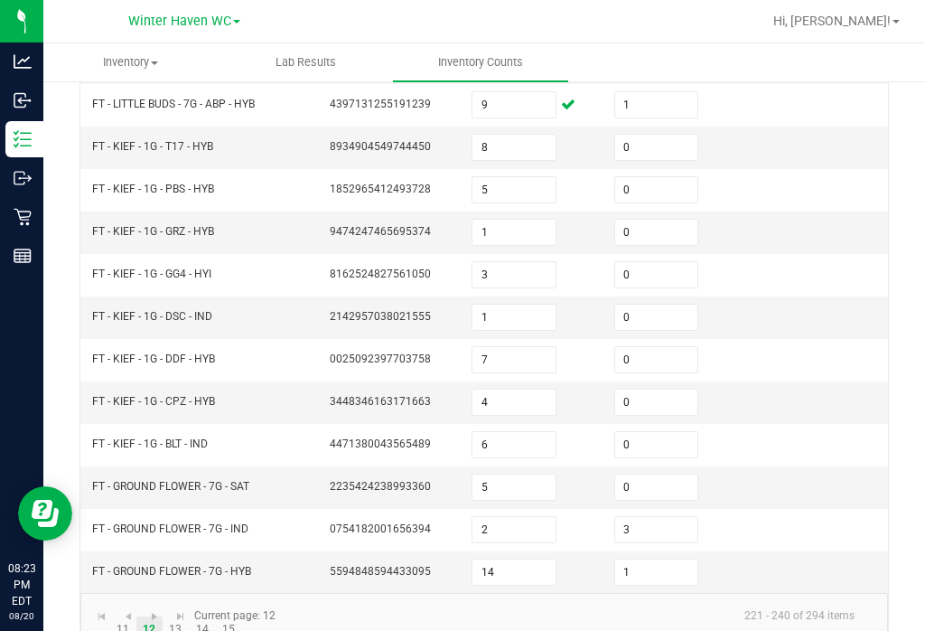
scroll to position [547, 0]
click at [116, 617] on link "11" at bounding box center [123, 630] width 26 height 27
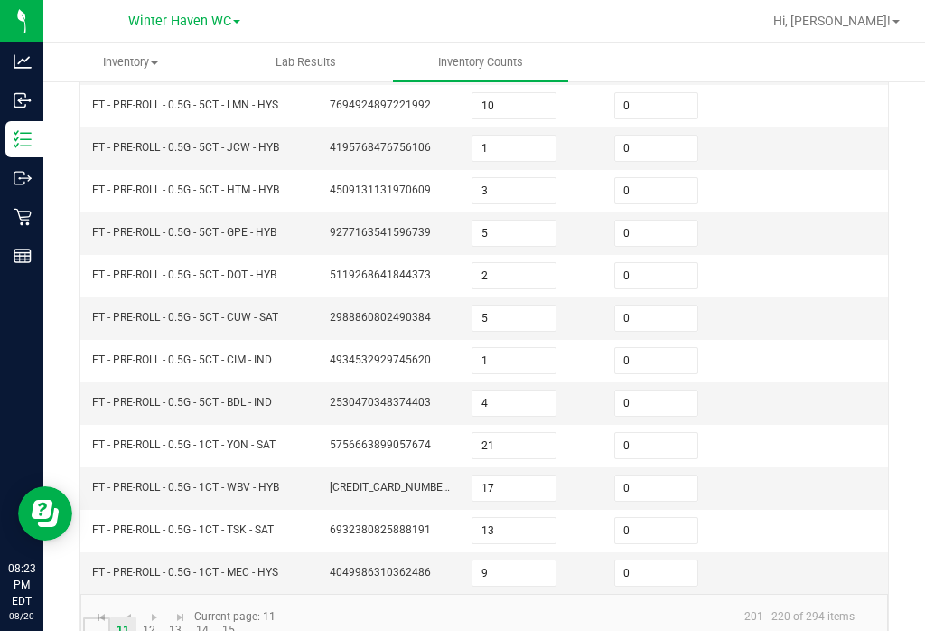
click at [93, 617] on link "..." at bounding box center [96, 630] width 26 height 27
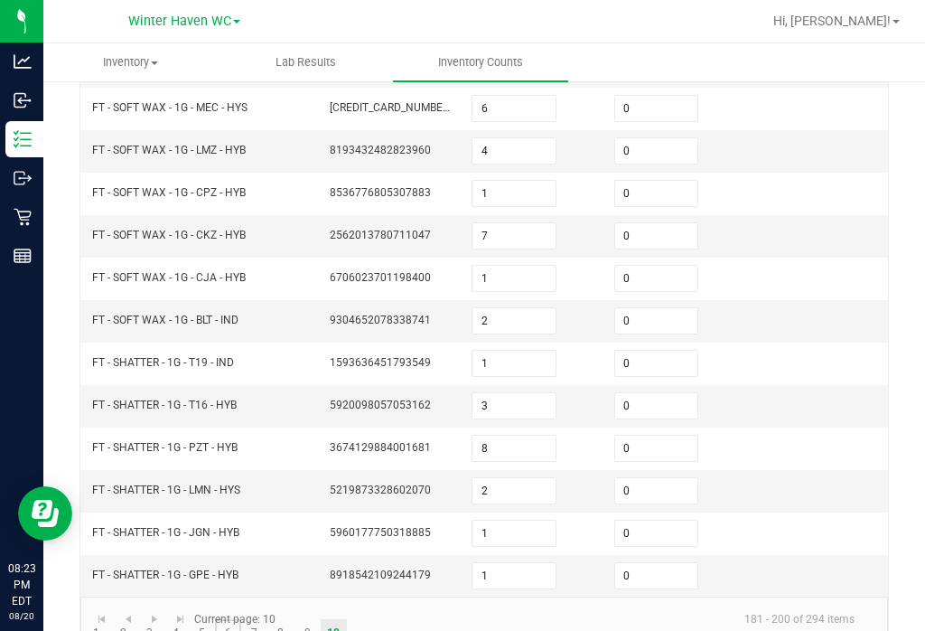
click at [228, 619] on link "6" at bounding box center [228, 632] width 26 height 27
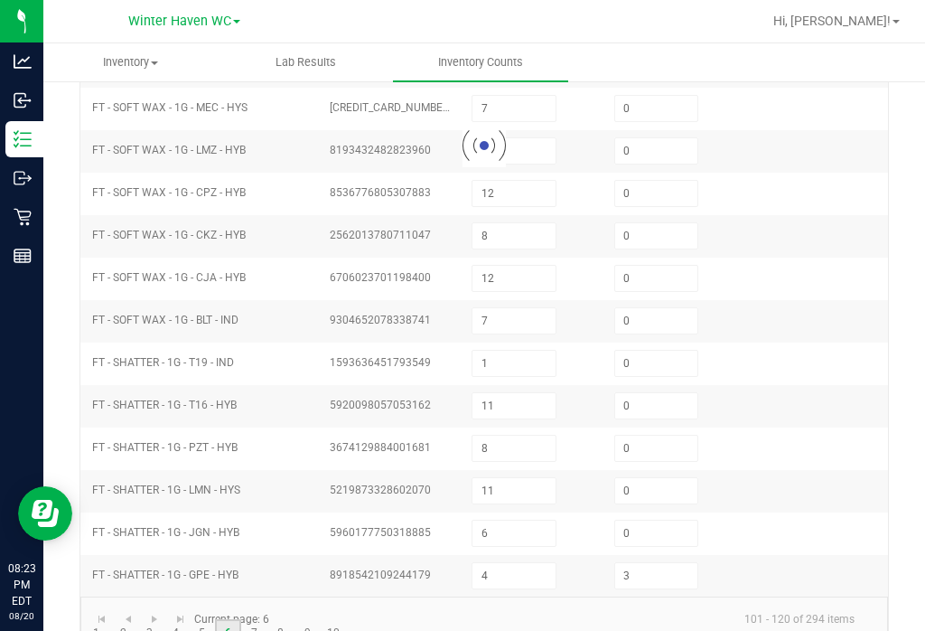
scroll to position [576, 0]
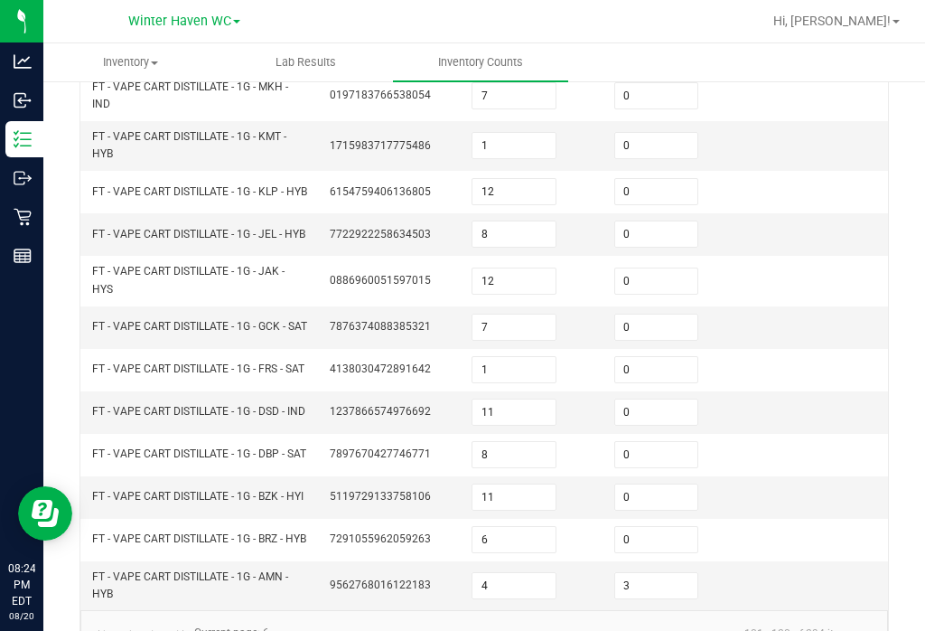
click at [527, 357] on input "1" at bounding box center [514, 369] width 83 height 25
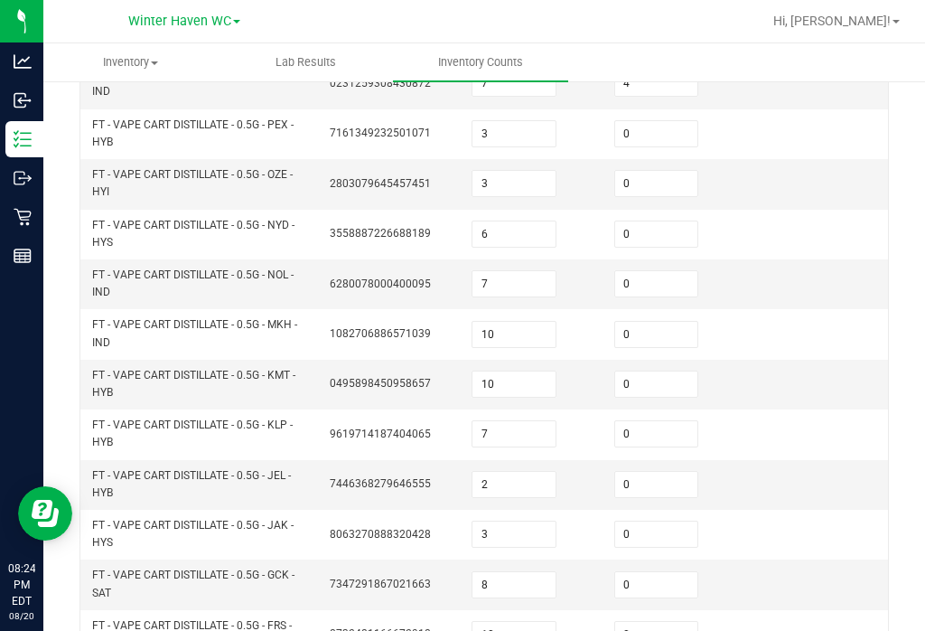
click at [540, 421] on input "7" at bounding box center [514, 433] width 83 height 25
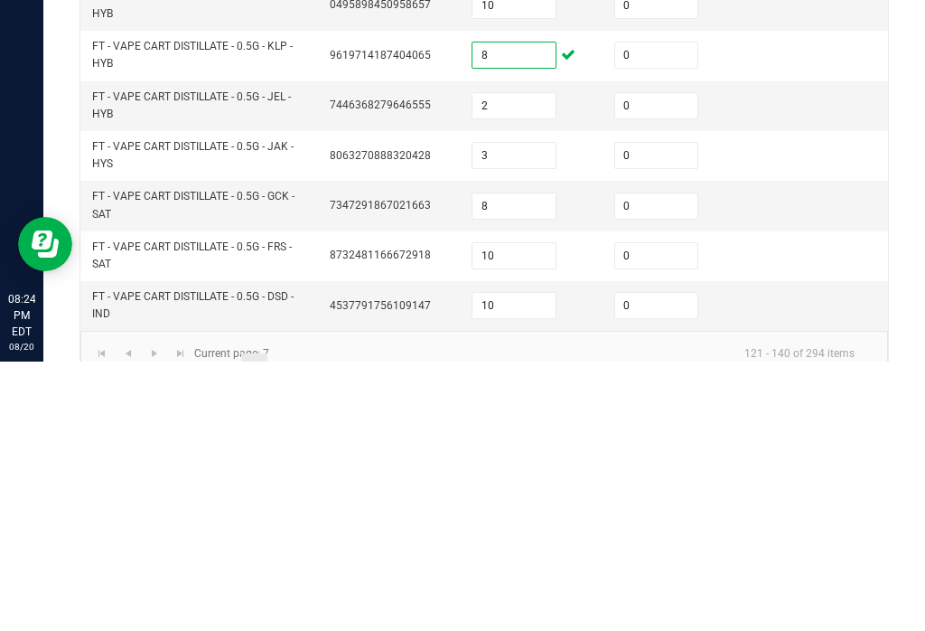
scroll to position [684, 0]
click at [528, 513] on input "10" at bounding box center [514, 525] width 83 height 25
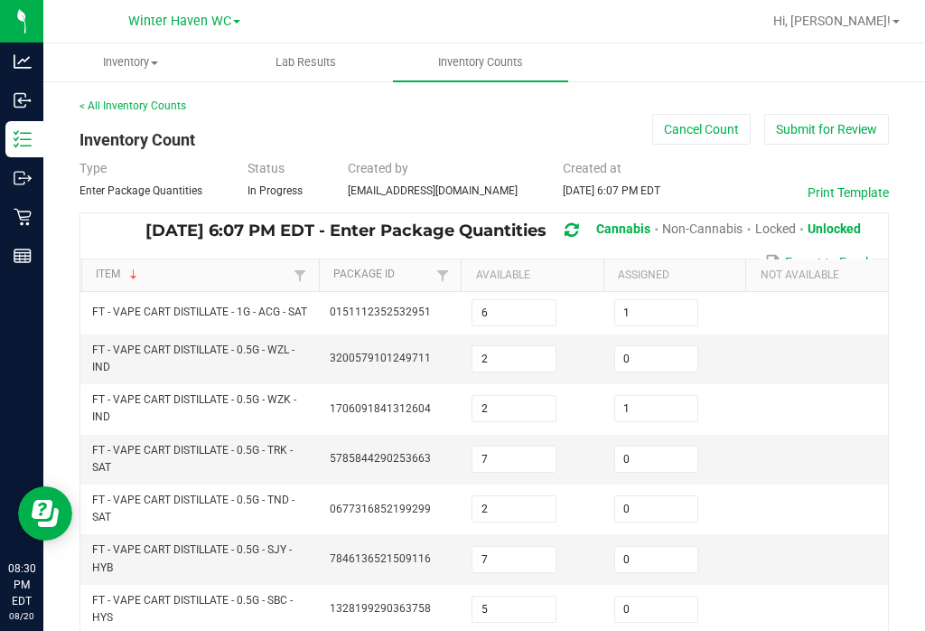
scroll to position [0, 0]
click at [868, 114] on button "Submit for Review" at bounding box center [826, 129] width 125 height 31
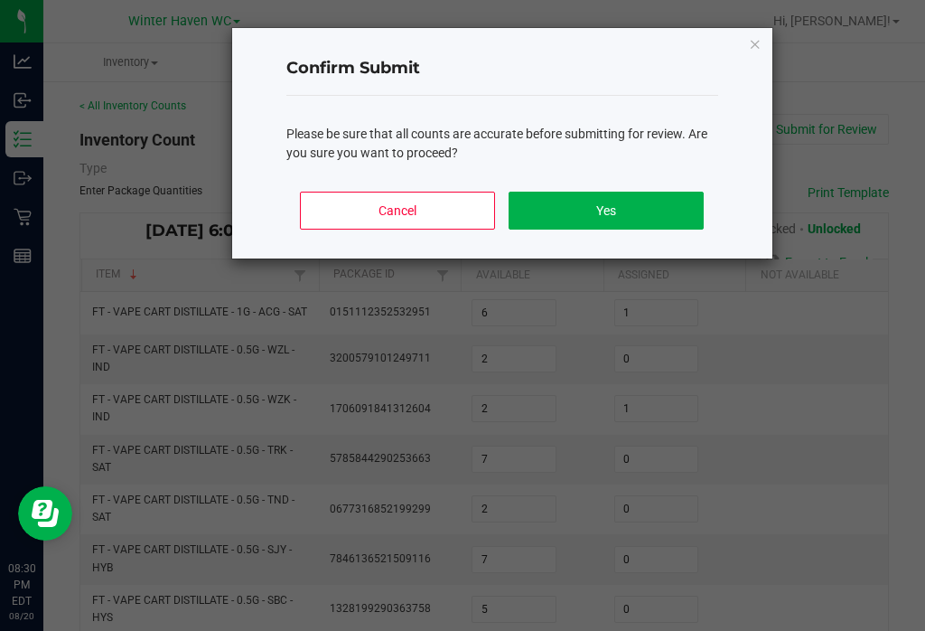
click at [623, 195] on button "Yes" at bounding box center [606, 211] width 194 height 38
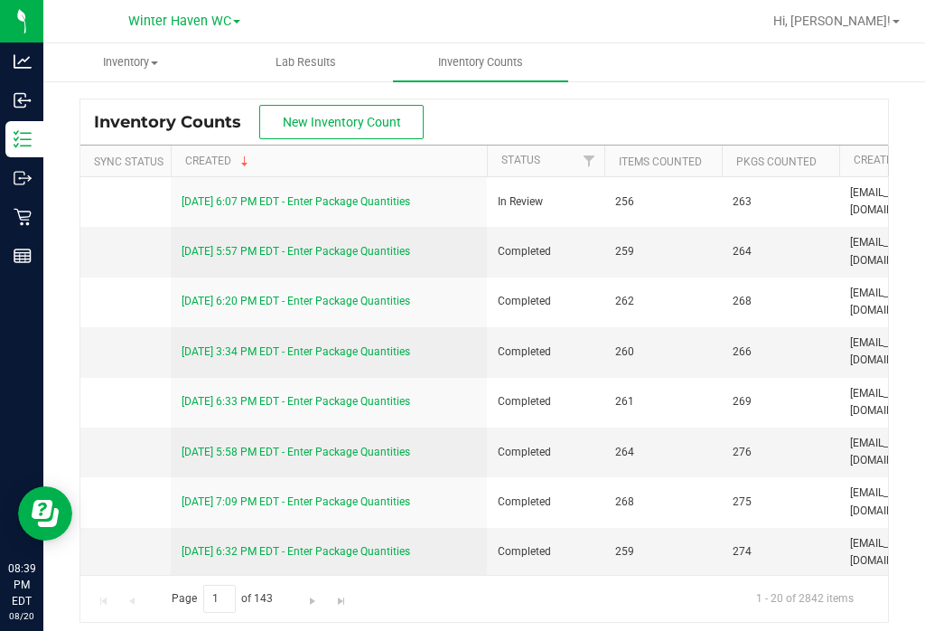
click at [878, 23] on span "Hi, [PERSON_NAME]!" at bounding box center [832, 21] width 117 height 14
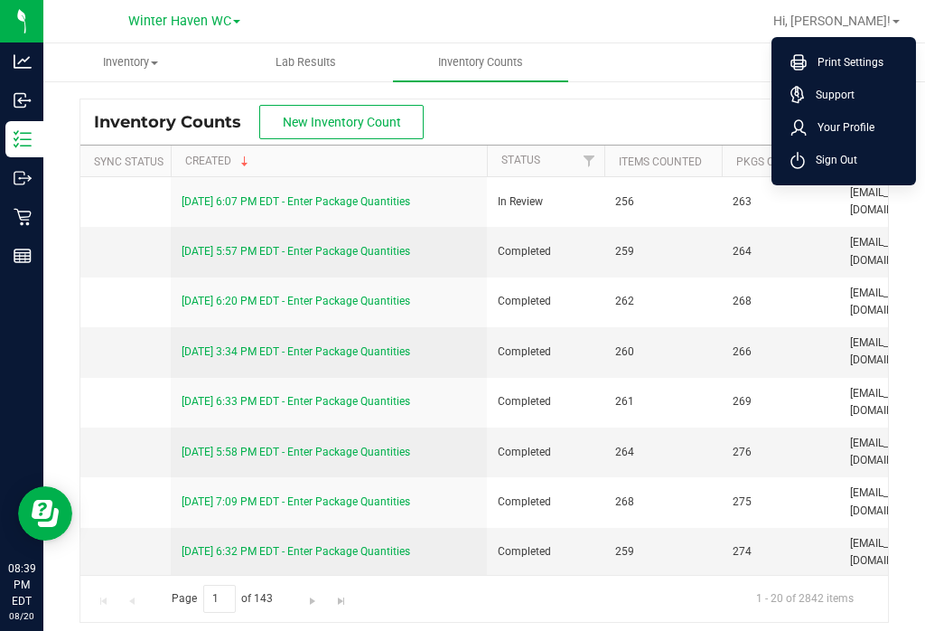
click at [859, 168] on li "Sign Out" at bounding box center [844, 160] width 136 height 33
